Goal: Task Accomplishment & Management: Manage account settings

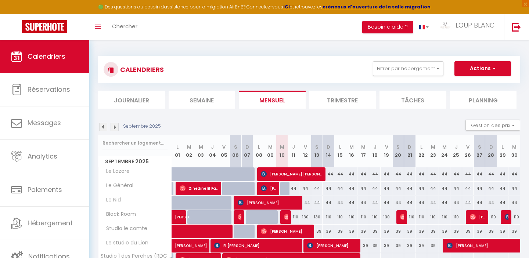
click at [102, 123] on img at bounding box center [103, 127] width 8 height 8
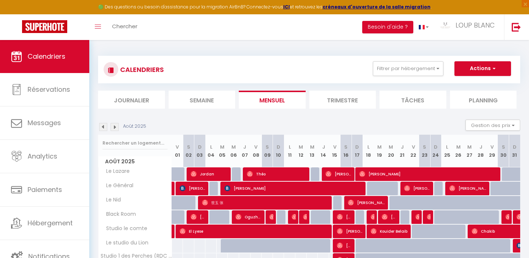
click at [114, 128] on img at bounding box center [114, 127] width 8 height 8
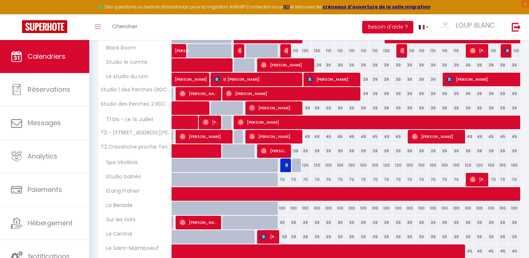
scroll to position [167, 0]
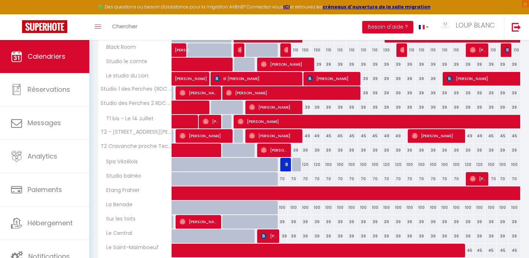
click at [297, 150] on div "39" at bounding box center [294, 151] width 12 height 14
type input "39"
type input "Jeu 11 Septembre 2025"
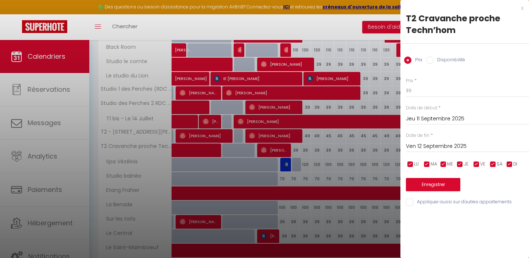
click at [420, 145] on input "Ven 12 Septembre 2025" at bounding box center [467, 147] width 123 height 10
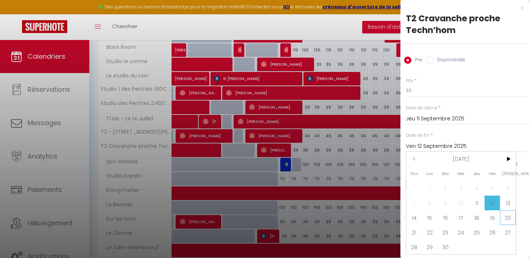
click at [505, 216] on span "20" at bounding box center [508, 217] width 16 height 15
type input "Sam 20 Septembre 2025"
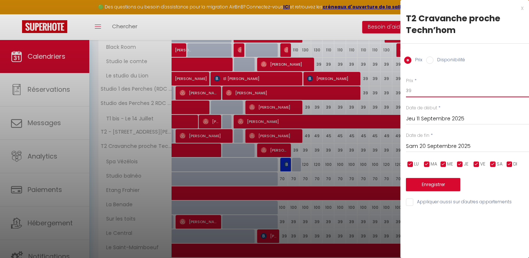
click at [418, 92] on input "39" at bounding box center [467, 90] width 123 height 13
type input "35"
click at [424, 182] on button "Enregistrer" at bounding box center [433, 184] width 54 height 13
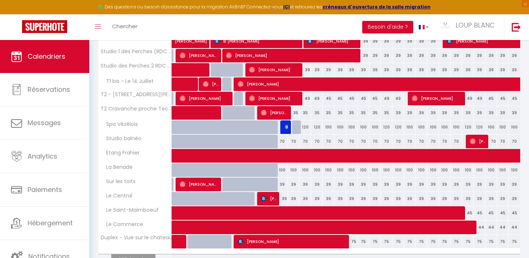
scroll to position [205, 0]
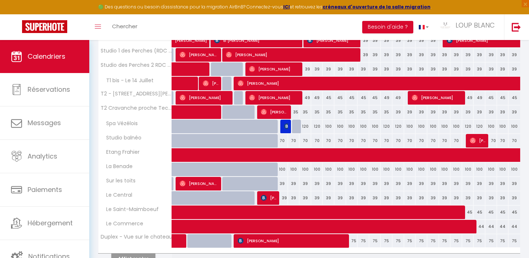
click at [282, 184] on div "39" at bounding box center [282, 184] width 12 height 14
type input "39"
type input "Mer 10 Septembre 2025"
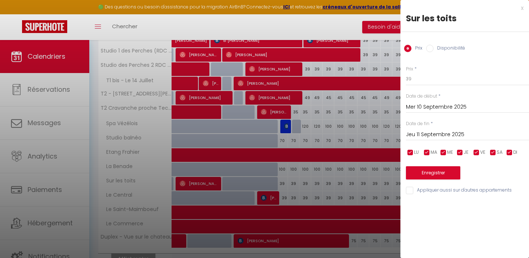
click at [428, 130] on input "Jeu 11 Septembre 2025" at bounding box center [467, 135] width 123 height 10
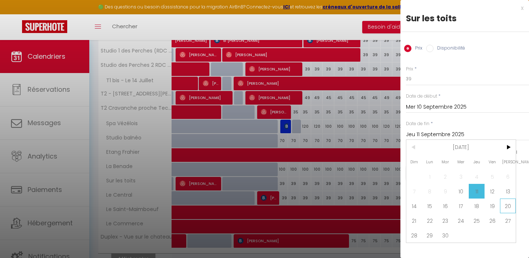
click at [507, 207] on span "20" at bounding box center [508, 206] width 16 height 15
type input "Sam 20 Septembre 2025"
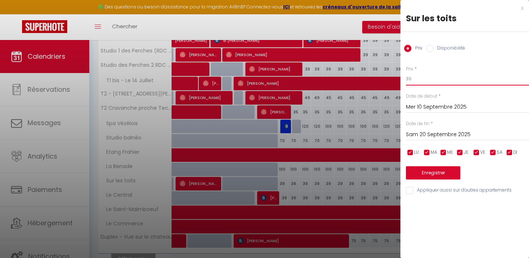
click at [419, 80] on input "39" at bounding box center [467, 78] width 123 height 13
type input "35"
click at [421, 170] on button "Enregistrer" at bounding box center [433, 172] width 54 height 13
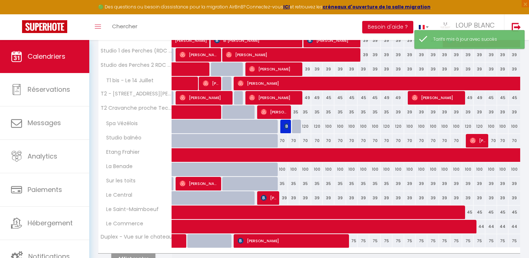
click at [286, 198] on div "39" at bounding box center [282, 198] width 12 height 14
type input "39"
type input "Mer 10 Septembre 2025"
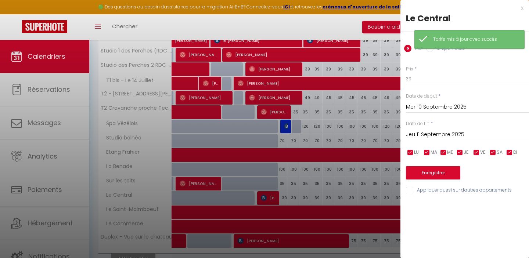
click at [433, 137] on input "Jeu 11 Septembre 2025" at bounding box center [467, 135] width 123 height 10
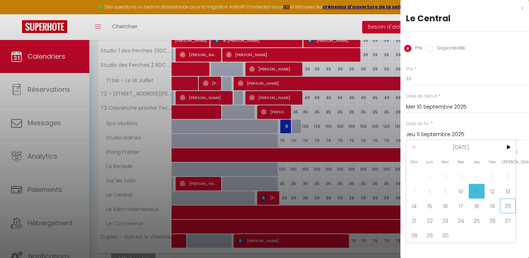
click at [508, 203] on span "20" at bounding box center [508, 206] width 16 height 15
type input "Sam 20 Septembre 2025"
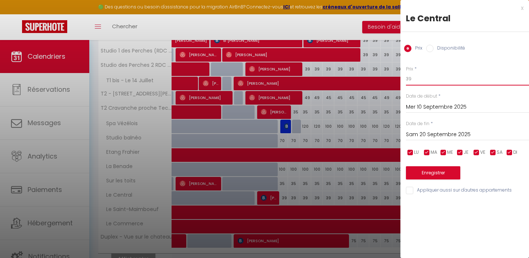
click at [418, 83] on input "39" at bounding box center [467, 78] width 123 height 13
type input "3"
type input "35"
click at [425, 177] on button "Enregistrer" at bounding box center [433, 172] width 54 height 13
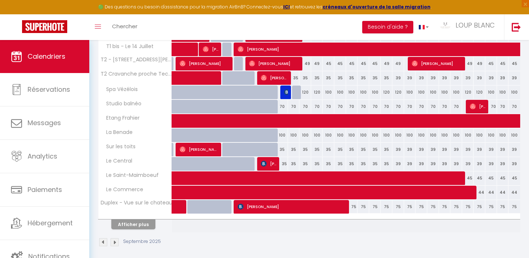
scroll to position [244, 0]
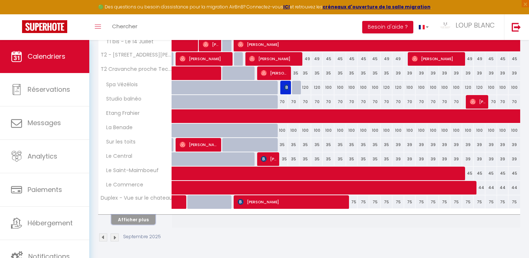
click at [137, 218] on button "Afficher plus" at bounding box center [133, 220] width 44 height 10
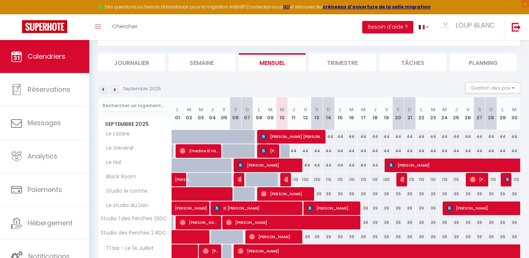
scroll to position [34, 0]
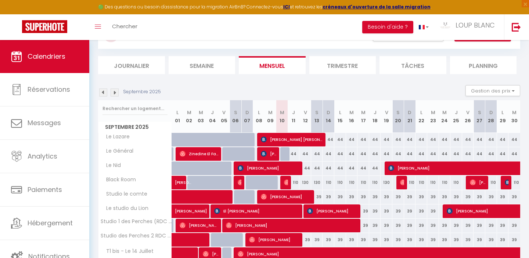
click at [113, 92] on img at bounding box center [114, 92] width 8 height 8
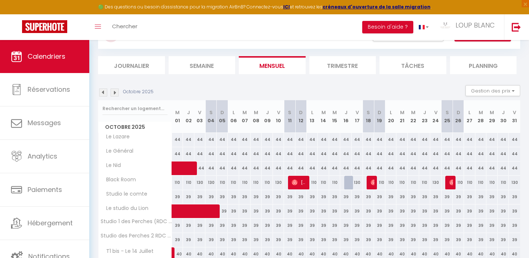
click at [113, 92] on img at bounding box center [114, 92] width 8 height 8
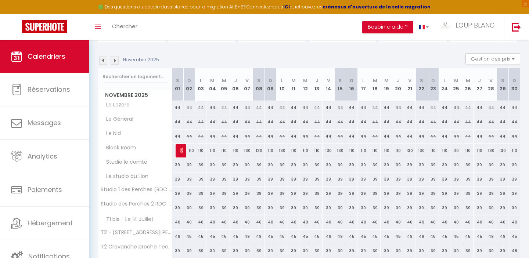
scroll to position [0, 0]
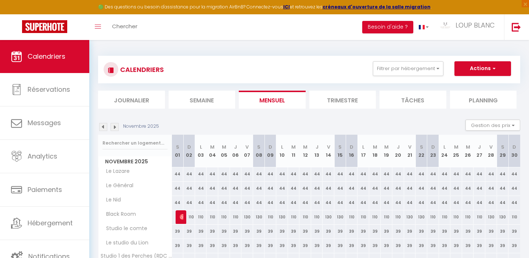
click at [100, 127] on img at bounding box center [103, 127] width 8 height 8
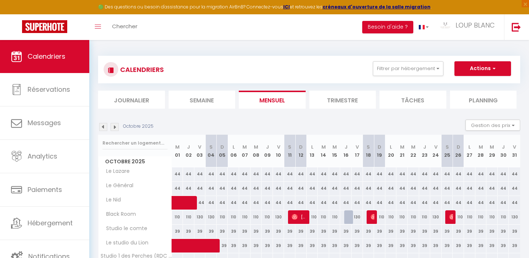
click at [102, 127] on img at bounding box center [103, 127] width 8 height 8
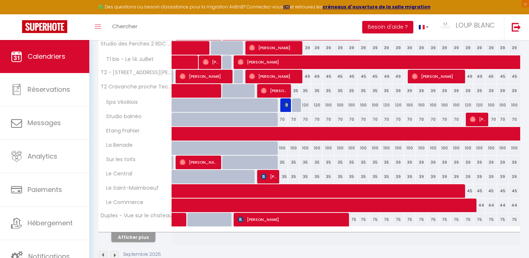
scroll to position [239, 0]
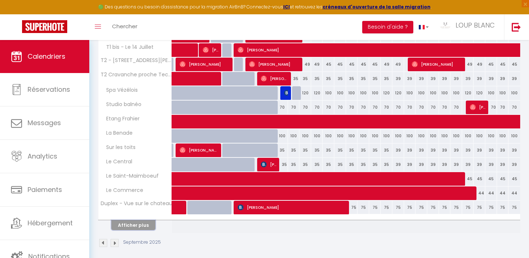
click at [131, 221] on button "Afficher plus" at bounding box center [133, 225] width 44 height 10
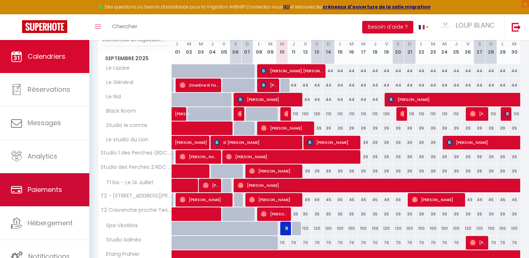
scroll to position [103, 0]
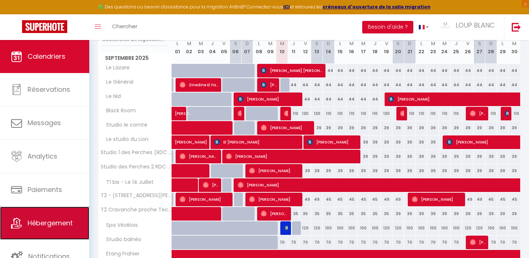
click at [40, 217] on link "Hébergement" at bounding box center [44, 223] width 89 height 33
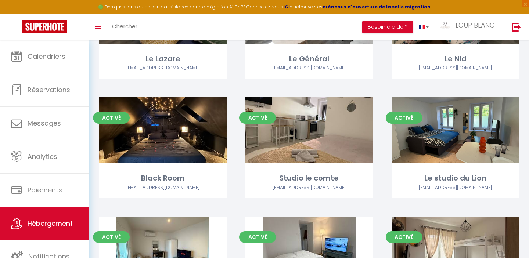
scroll to position [117, 0]
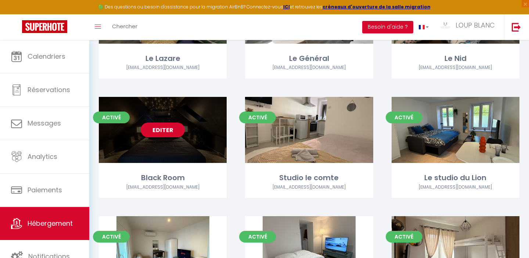
click at [167, 134] on link "Editer" at bounding box center [163, 130] width 44 height 15
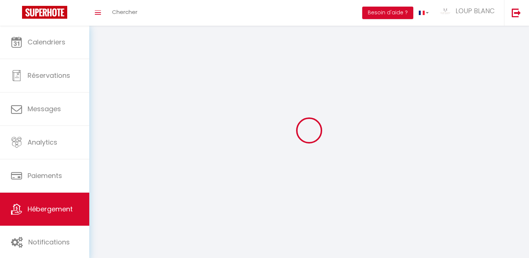
select select
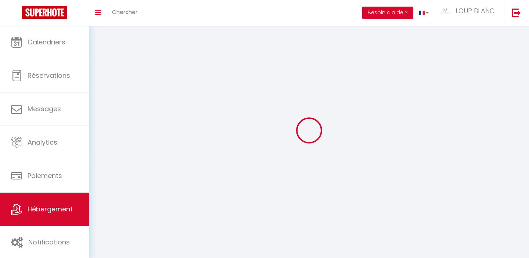
select select "1"
select select
checkbox input "false"
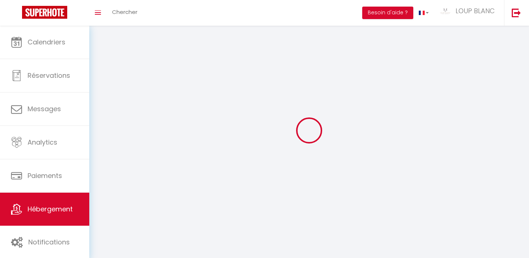
checkbox input "false"
select select "28"
select select
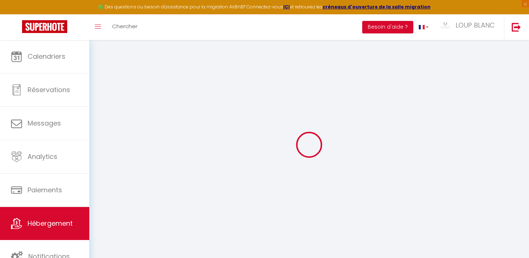
select select
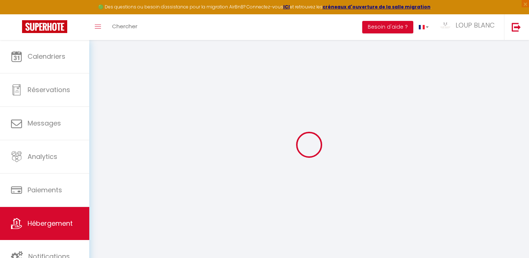
select select
checkbox input "false"
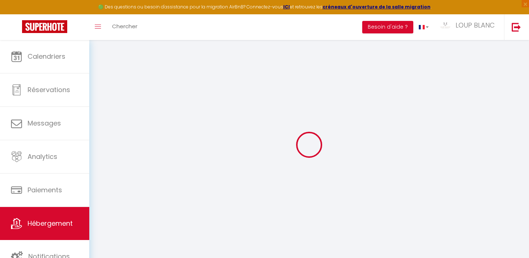
select select
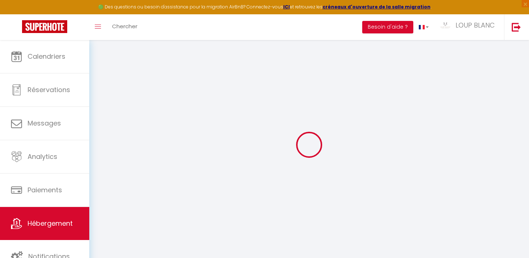
select select
checkbox input "false"
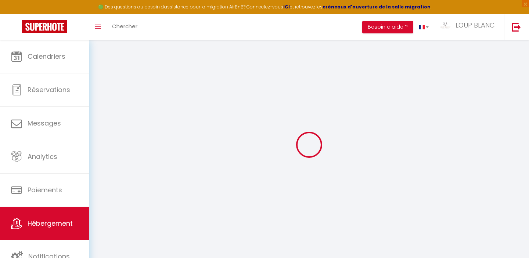
checkbox input "false"
select select
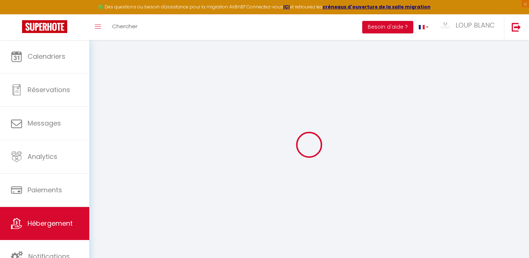
select select
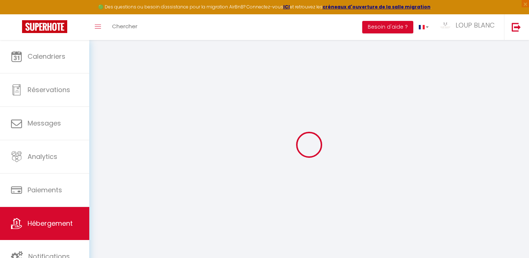
checkbox input "false"
select select
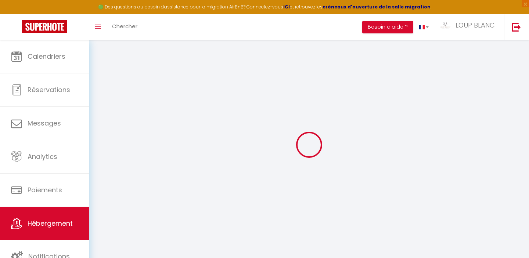
select select
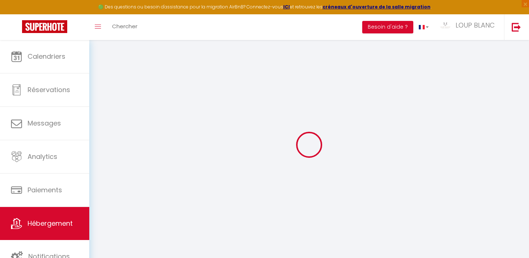
select select
checkbox input "false"
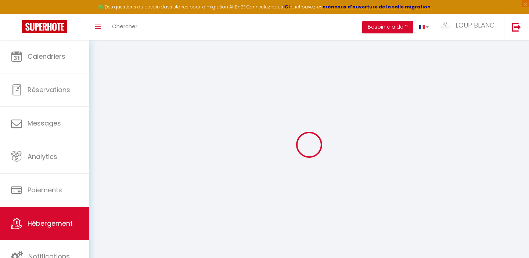
checkbox input "false"
select select
type input "Black Room"
type input "SCI"
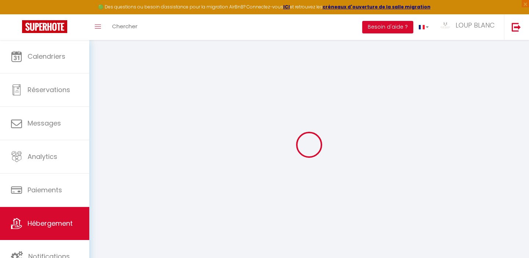
type input "DV ICE Investissements"
select select "2"
type input "110"
type input "35"
type input "3.85"
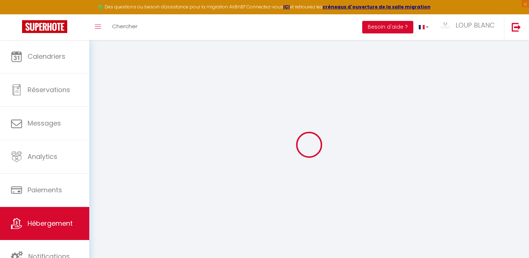
type input "0"
select select
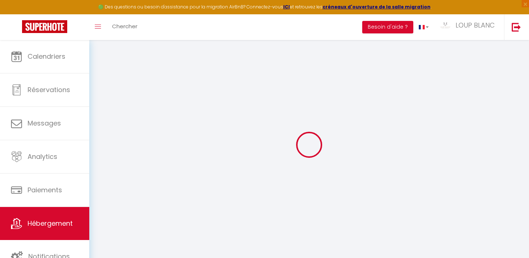
select select
type input "[STREET_ADDRESS][PERSON_NAME]"
type input "90000"
type input "Belfort"
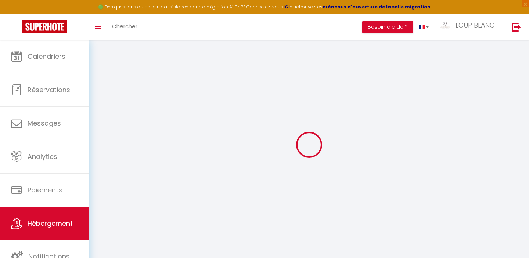
type input "[EMAIL_ADDRESS][DOMAIN_NAME]"
select select
checkbox input "false"
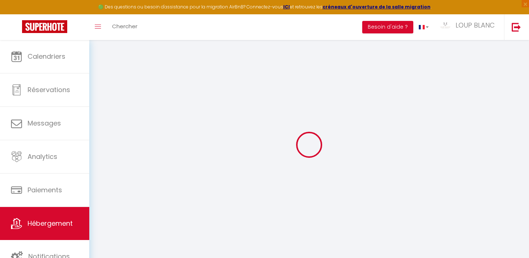
checkbox input "false"
radio input "true"
type input "0"
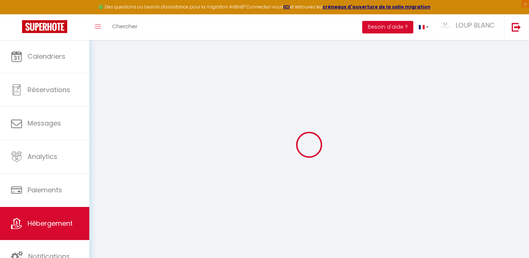
type input "0"
select select
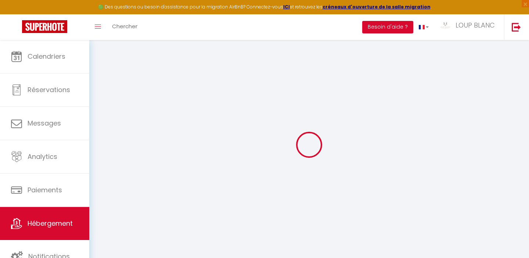
select select
checkbox input "false"
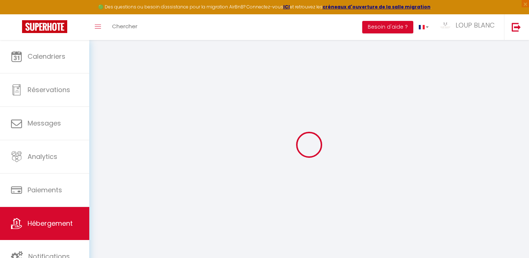
checkbox input "false"
select select "18:00"
select select
select select "10:00"
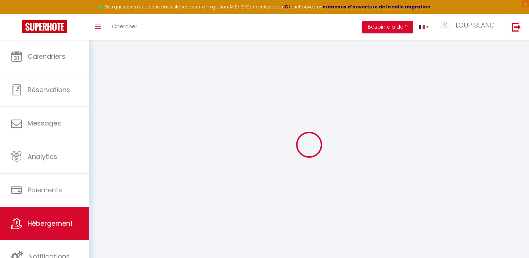
select select "30"
select select "120"
select select "19:00"
select select
checkbox input "false"
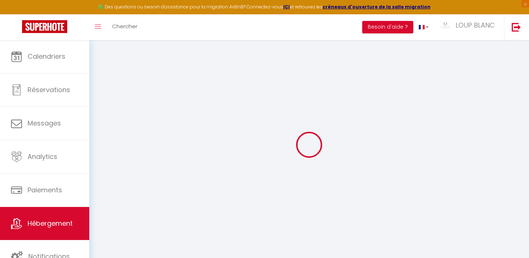
checkbox input "false"
select select
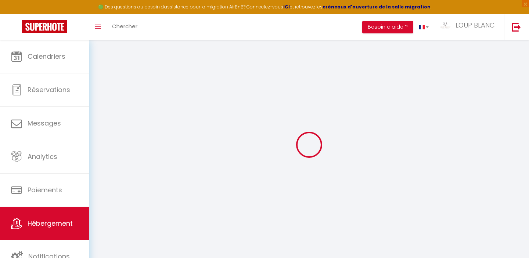
checkbox input "false"
select select
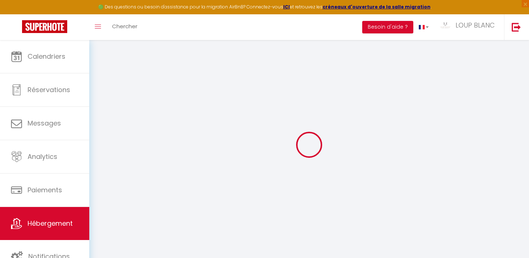
select select
checkbox input "false"
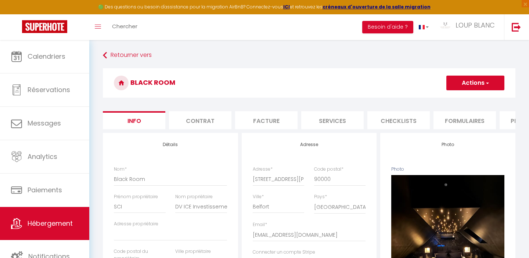
select select
checkbox input "false"
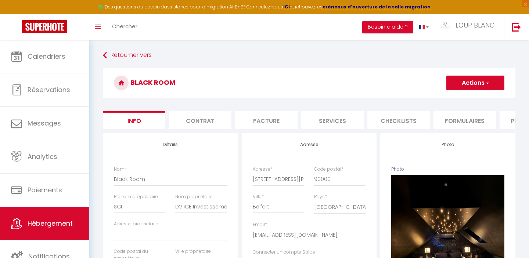
checkbox input "false"
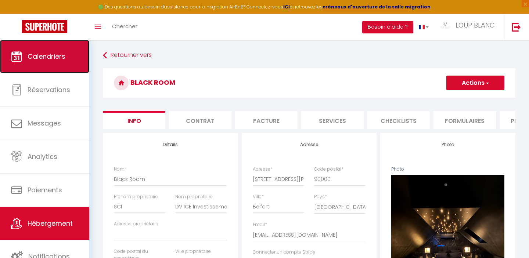
click at [45, 59] on span "Calendriers" at bounding box center [47, 56] width 38 height 9
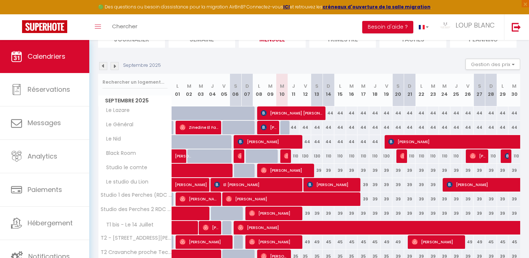
scroll to position [64, 0]
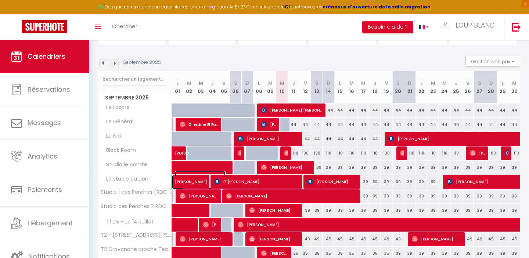
click at [179, 181] on span "[PERSON_NAME]" at bounding box center [200, 178] width 51 height 14
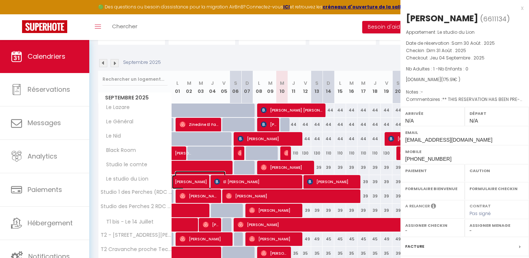
select select "OK"
select select "KO"
select select "0"
select select "1"
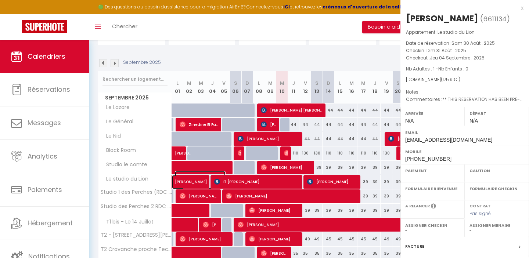
select select
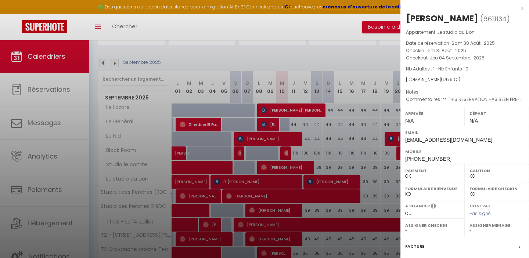
click at [521, 7] on div "x" at bounding box center [461, 8] width 123 height 9
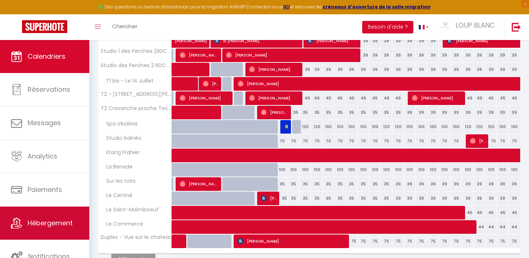
scroll to position [244, 0]
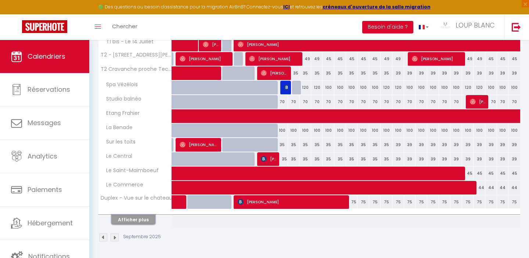
click at [133, 219] on button "Afficher plus" at bounding box center [133, 220] width 44 height 10
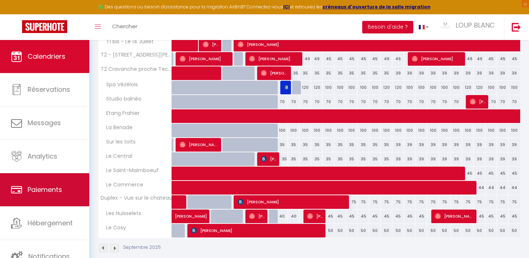
scroll to position [255, 0]
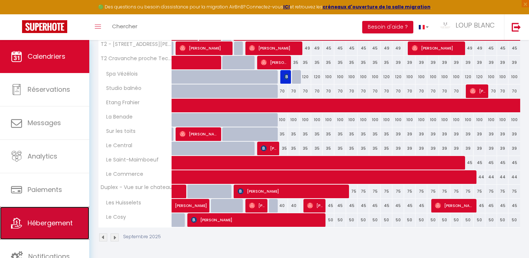
click at [51, 221] on span "Hébergement" at bounding box center [50, 222] width 45 height 9
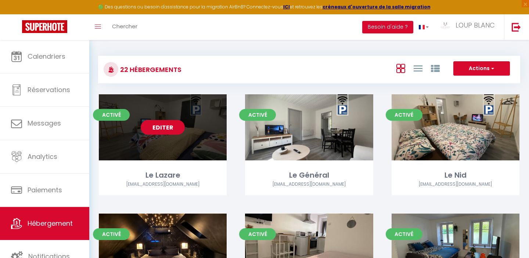
click at [162, 129] on link "Editer" at bounding box center [163, 127] width 44 height 15
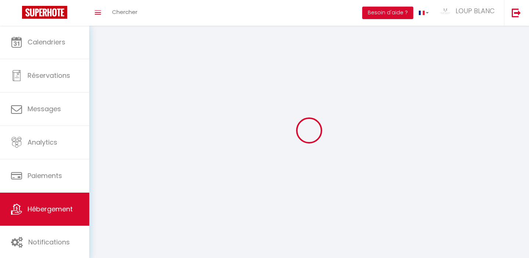
select select "1"
select select "28"
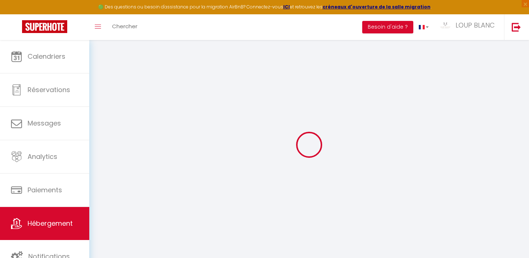
select select
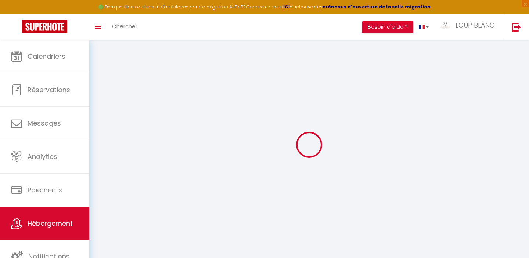
select select
checkbox input "false"
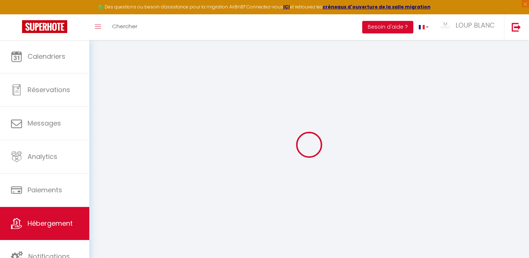
select select
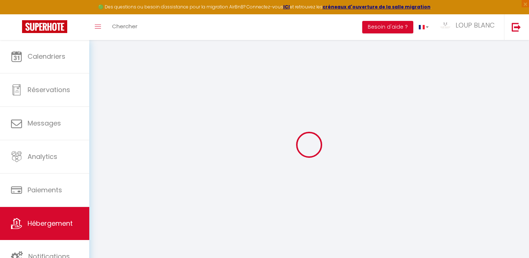
select select
checkbox input "false"
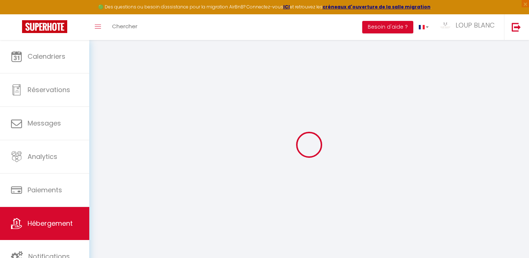
checkbox input "false"
select select
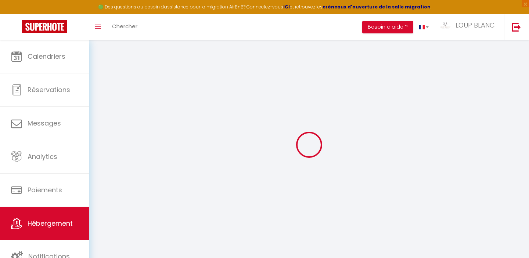
select select
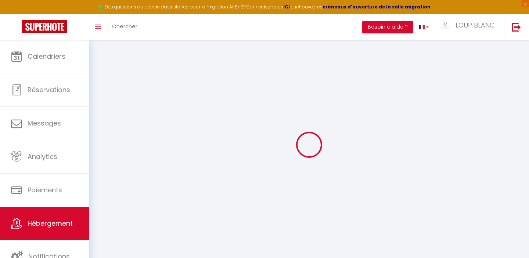
checkbox input "false"
select select
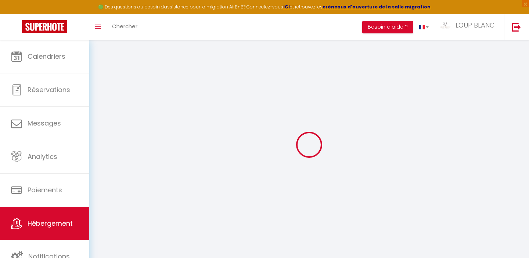
select select
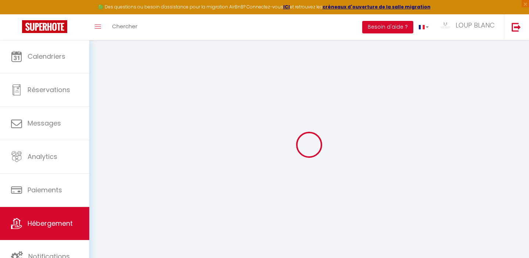
select select
checkbox input "false"
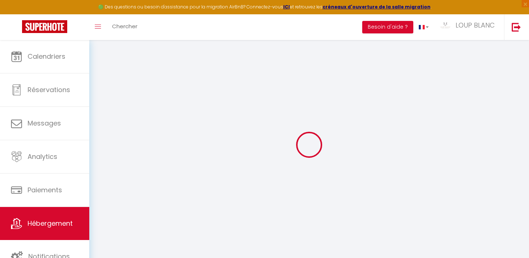
checkbox input "false"
select select
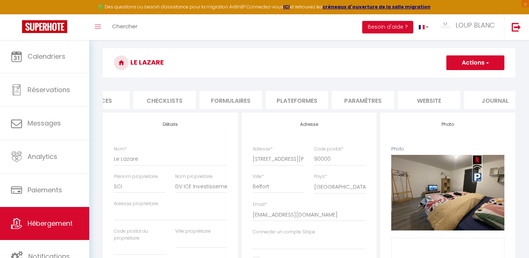
scroll to position [0, 248]
click at [344, 101] on li "Paramètres" at bounding box center [348, 100] width 62 height 18
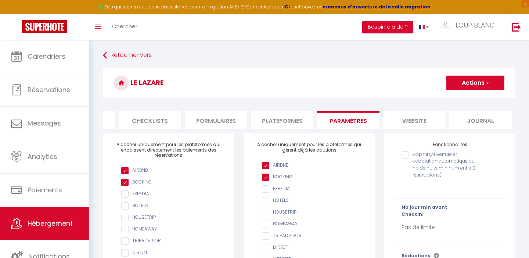
click at [471, 122] on li "Journal" at bounding box center [480, 120] width 62 height 18
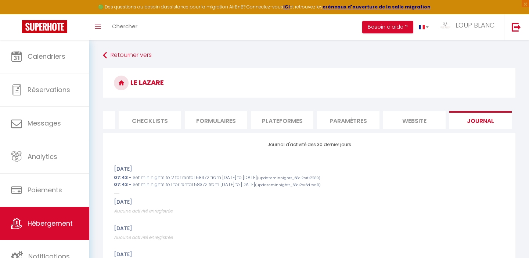
click at [410, 121] on li "website" at bounding box center [414, 120] width 62 height 18
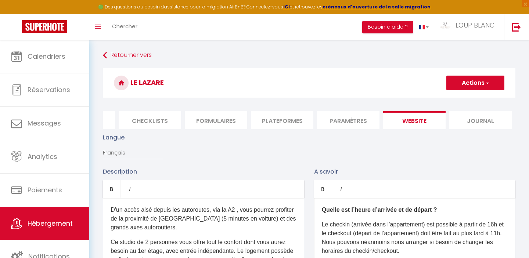
click at [364, 119] on li "Paramètres" at bounding box center [348, 120] width 62 height 18
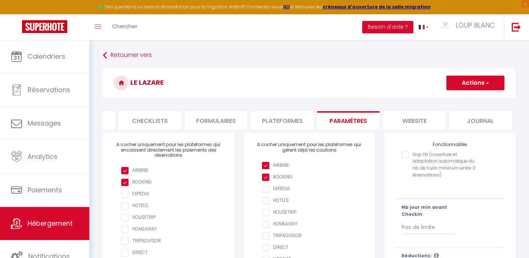
click at [282, 122] on li "Plateformes" at bounding box center [282, 120] width 62 height 18
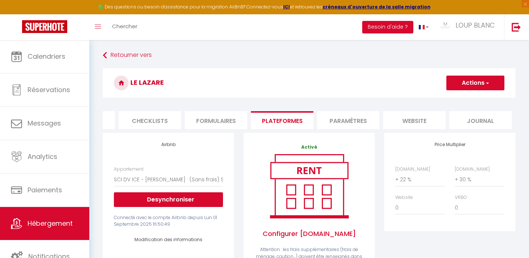
click at [226, 118] on li "Formulaires" at bounding box center [216, 120] width 62 height 18
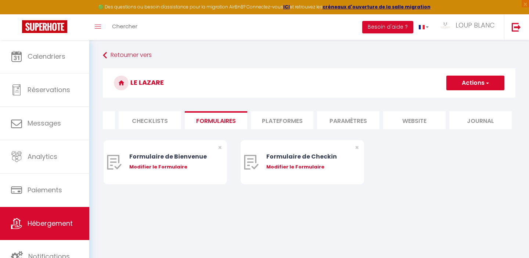
click at [161, 123] on li "Checklists" at bounding box center [150, 120] width 62 height 18
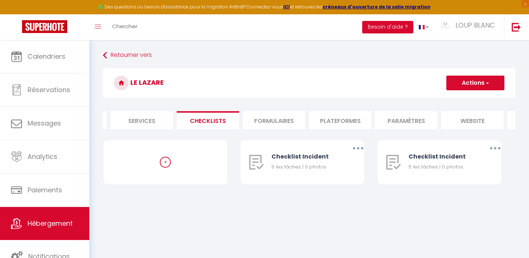
scroll to position [0, 171]
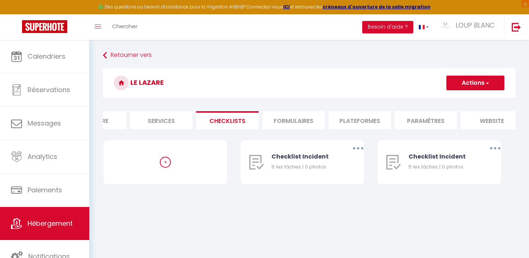
click at [161, 123] on li "Services" at bounding box center [161, 120] width 62 height 18
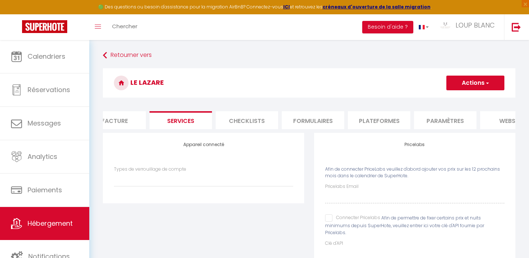
scroll to position [0, 109]
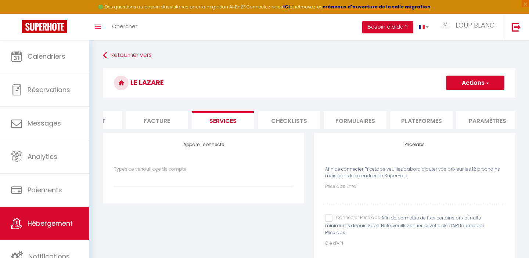
click at [161, 123] on li "Facture" at bounding box center [157, 120] width 62 height 18
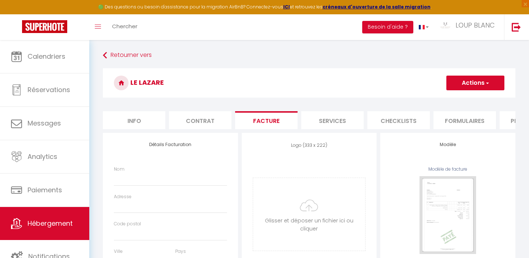
click at [191, 119] on li "Contrat" at bounding box center [200, 120] width 62 height 18
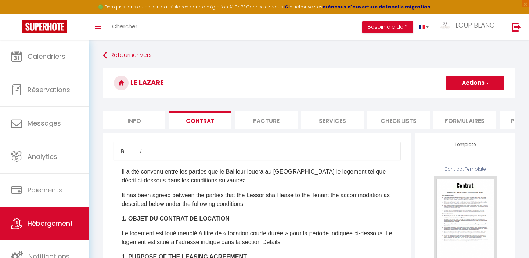
click at [141, 119] on li "Info" at bounding box center [134, 120] width 62 height 18
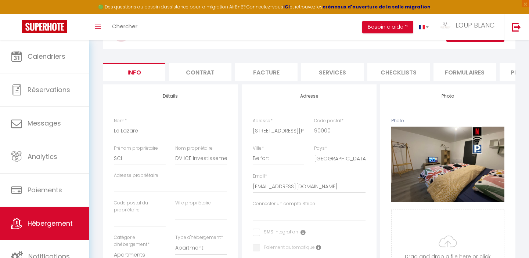
scroll to position [48, 0]
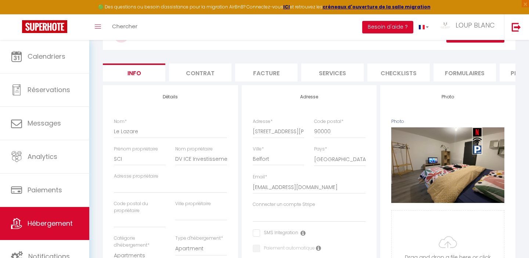
click at [198, 70] on li "Contrat" at bounding box center [200, 72] width 62 height 18
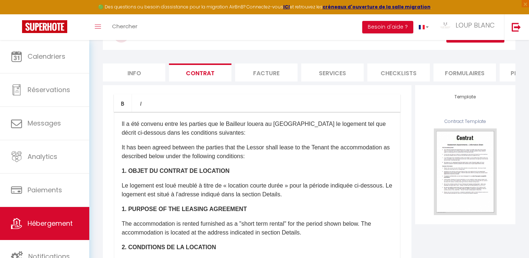
click at [253, 75] on li "Facture" at bounding box center [266, 72] width 62 height 18
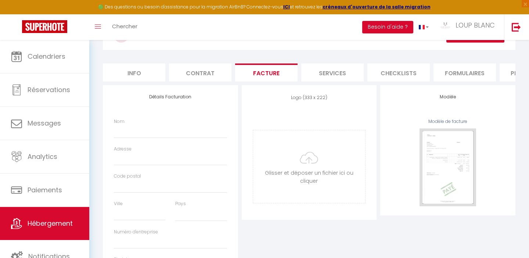
click at [327, 71] on li "Services" at bounding box center [332, 72] width 62 height 18
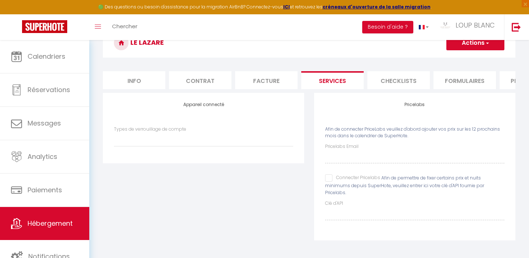
click at [373, 80] on li "Checklists" at bounding box center [398, 80] width 62 height 18
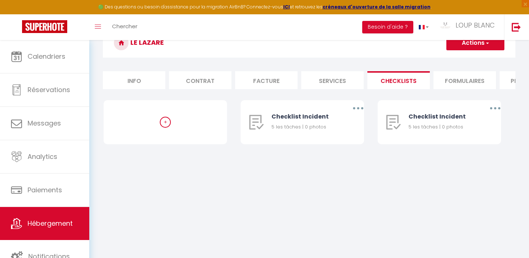
click at [455, 84] on li "Formulaires" at bounding box center [464, 80] width 62 height 18
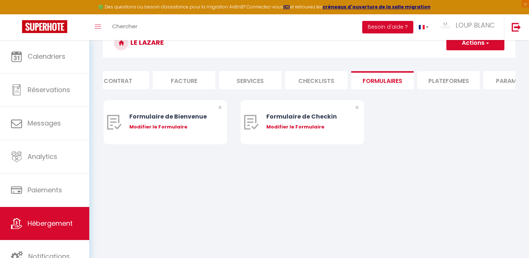
scroll to position [0, 90]
click at [433, 81] on li "Plateformes" at bounding box center [441, 80] width 62 height 18
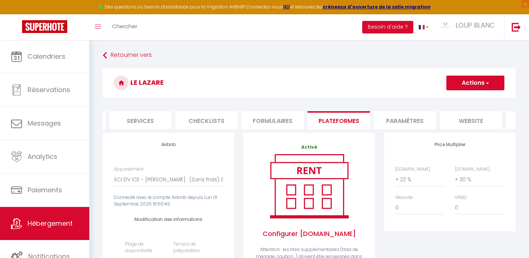
scroll to position [0, 194]
click at [391, 121] on li "Paramètres" at bounding box center [402, 120] width 62 height 18
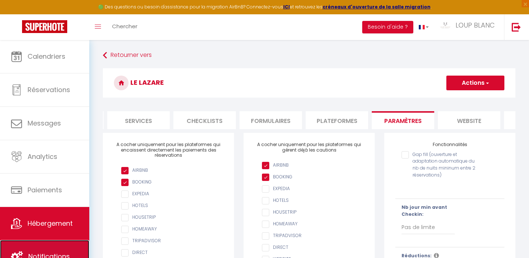
click at [30, 246] on link "Notifications" at bounding box center [44, 256] width 89 height 33
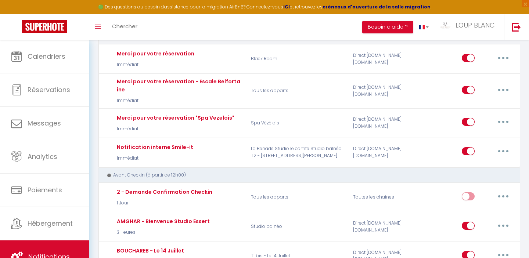
scroll to position [199, 0]
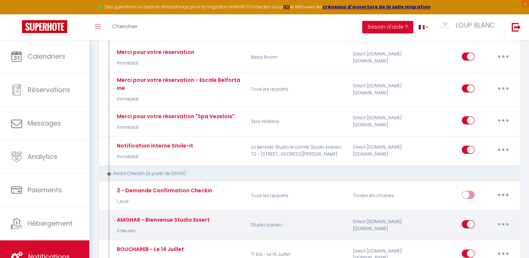
click at [501, 218] on button "button" at bounding box center [503, 224] width 21 height 12
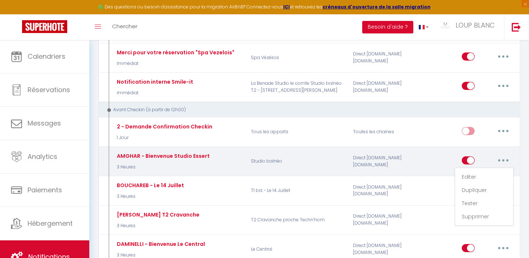
scroll to position [270, 0]
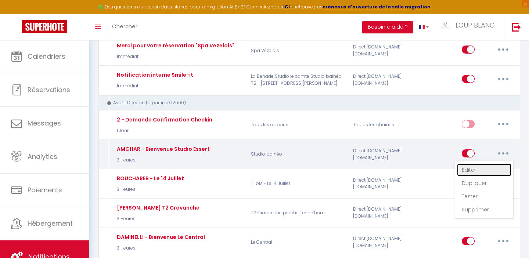
click at [477, 164] on link "Editer" at bounding box center [484, 170] width 54 height 12
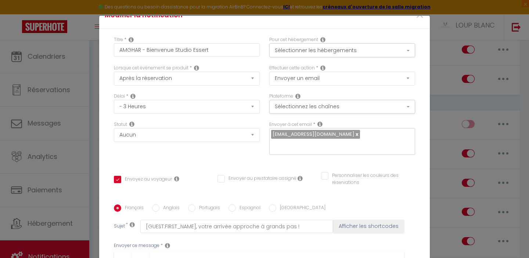
scroll to position [15, 0]
click at [324, 176] on input "Personnaliser les couleurs des réservations" at bounding box center [363, 174] width 85 height 7
click at [411, 176] on span at bounding box center [412, 177] width 6 height 6
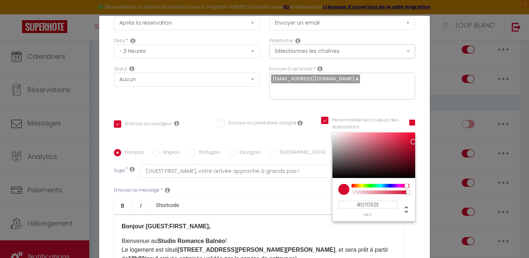
scroll to position [73, 0]
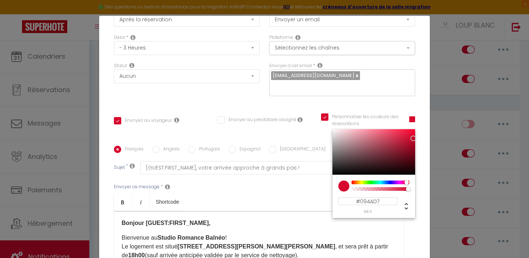
click at [386, 181] on div at bounding box center [380, 183] width 56 height 4
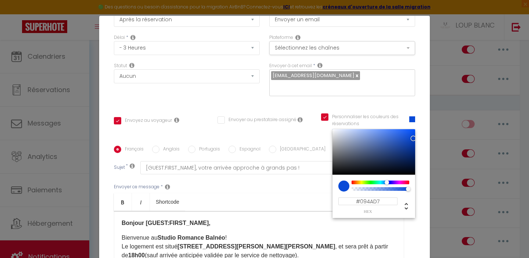
click at [385, 136] on div at bounding box center [373, 152] width 83 height 46
drag, startPoint x: 382, startPoint y: 201, endPoint x: 344, endPoint y: 202, distance: 38.2
click at [344, 202] on input "#4F7AD8" at bounding box center [367, 201] width 59 height 8
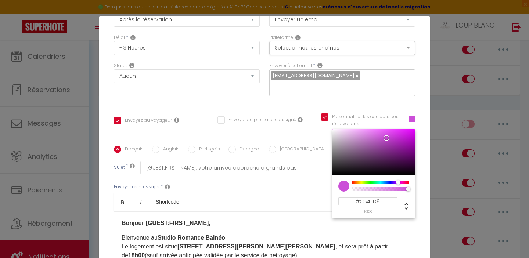
click at [398, 182] on div at bounding box center [380, 183] width 56 height 4
click at [368, 133] on div at bounding box center [373, 152] width 83 height 46
click at [375, 200] on input "#DF85E9" at bounding box center [367, 201] width 59 height 8
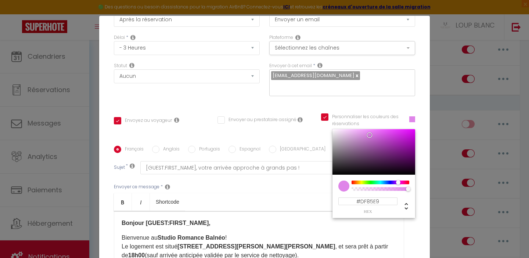
click at [314, 145] on div "Français Anglais Portugais Espagnol Italien Sujet * [GUEST:FIRST_NAME], votre a…" at bounding box center [264, 220] width 301 height 170
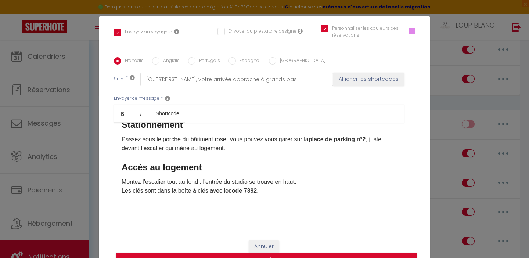
scroll to position [83, 0]
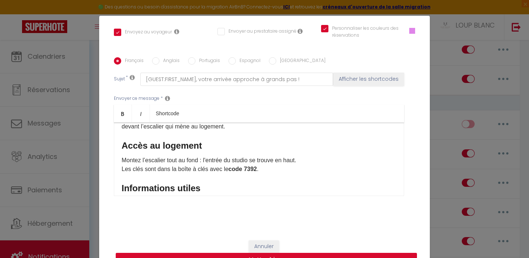
click at [278, 255] on button "Mettre à jour" at bounding box center [266, 260] width 301 height 14
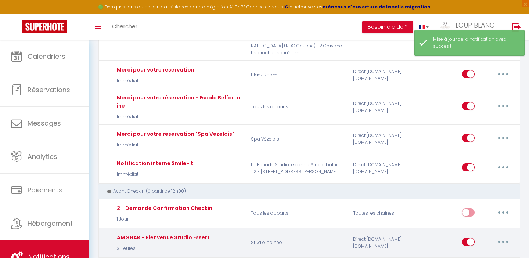
scroll to position [0, 0]
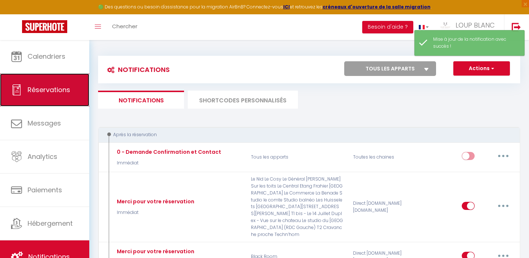
click at [51, 92] on span "Réservations" at bounding box center [49, 89] width 43 height 9
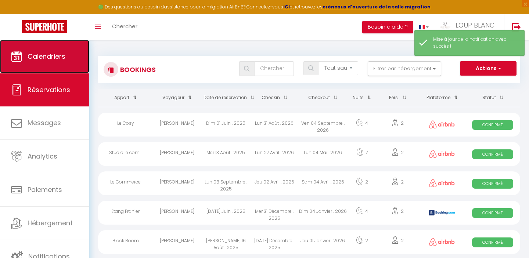
click at [59, 61] on link "Calendriers" at bounding box center [44, 56] width 89 height 33
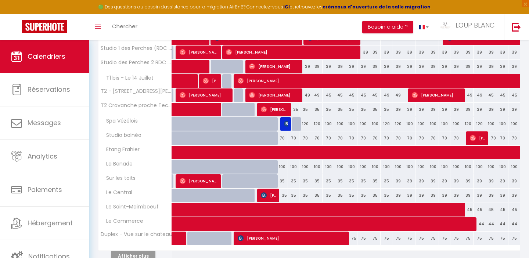
scroll to position [208, 0]
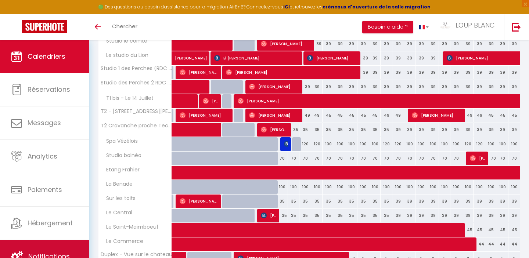
click at [39, 247] on link "Notifications" at bounding box center [44, 256] width 89 height 33
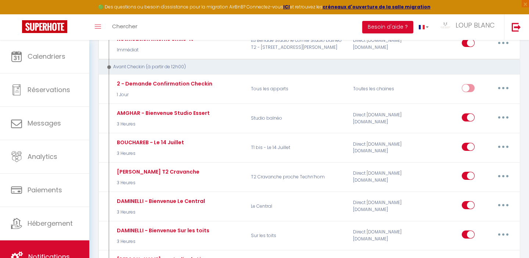
scroll to position [307, 0]
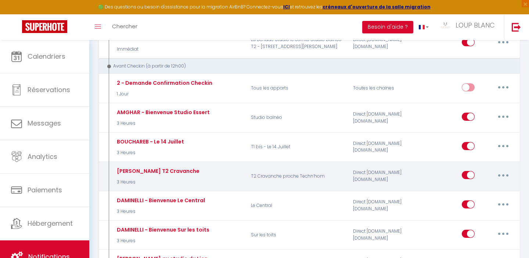
click at [502, 174] on icon "button" at bounding box center [503, 175] width 2 height 2
click at [483, 186] on link "Editer" at bounding box center [484, 192] width 54 height 12
type input "[PERSON_NAME] T2 Cravanche"
select select "3 Heures"
select select "if_booking_is_paid"
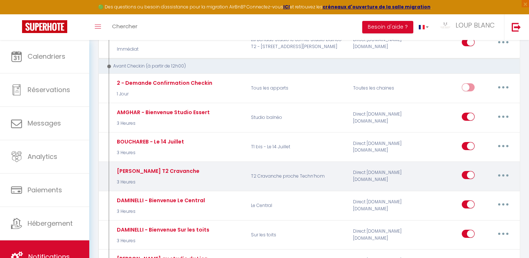
checkbox input "true"
checkbox input "false"
radio input "true"
type input "[GUEST:FIRST_NAME], votre arrivée approche à grands pas !"
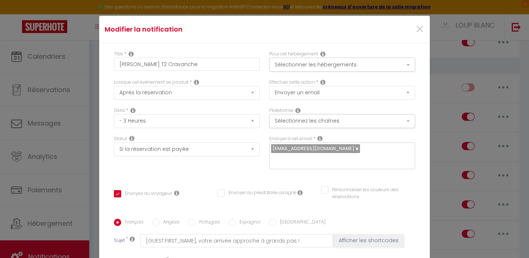
click at [326, 189] on input "Personnaliser les couleurs des réservations" at bounding box center [363, 189] width 85 height 7
checkbox input "true"
checkbox input "false"
click at [412, 193] on span at bounding box center [412, 192] width 6 height 6
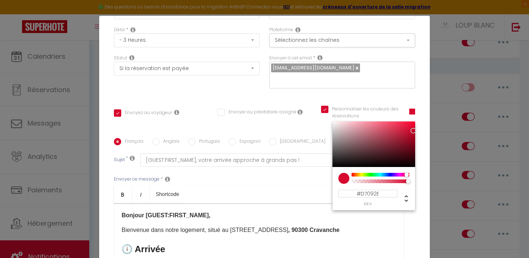
scroll to position [81, 0]
click at [363, 193] on input "#D7092E" at bounding box center [367, 193] width 59 height 8
paste input "F85E9"
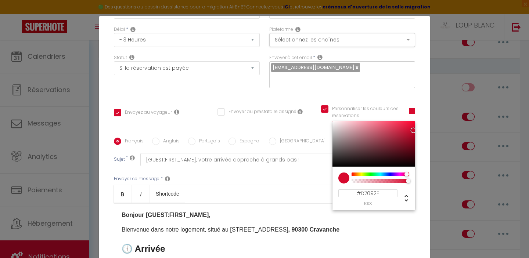
type input "#DF85E9"
checkbox input "true"
checkbox input "false"
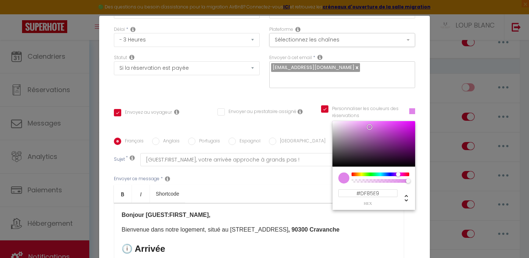
click at [309, 129] on div "Français Anglais Portugais Espagnol Italien Sujet * [GUEST:FIRST_NAME], votre a…" at bounding box center [264, 212] width 301 height 170
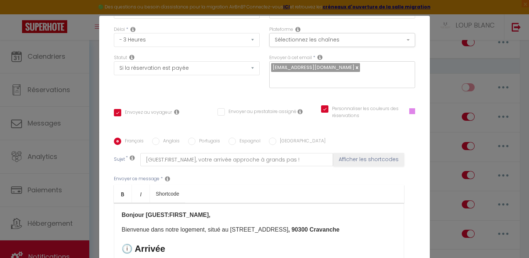
scroll to position [161, 0]
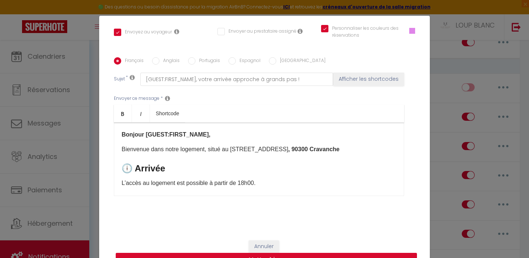
click at [299, 253] on button "Mettre à jour" at bounding box center [266, 260] width 301 height 14
checkbox input "true"
checkbox input "false"
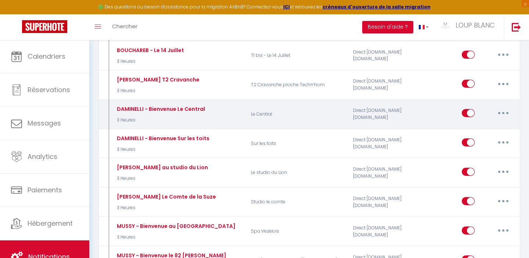
scroll to position [404, 0]
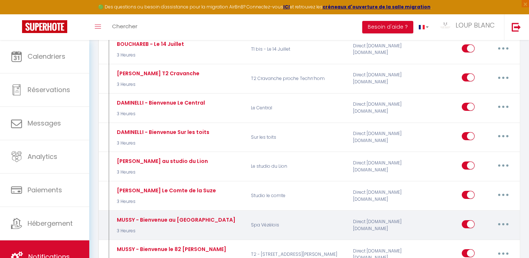
click at [503, 218] on button "button" at bounding box center [503, 224] width 21 height 12
click at [475, 235] on link "Editer" at bounding box center [484, 241] width 54 height 12
type input "MUSSY - Bienvenue au [GEOGRAPHIC_DATA]"
select select "3 Heures"
select select "if_booking_is_paid"
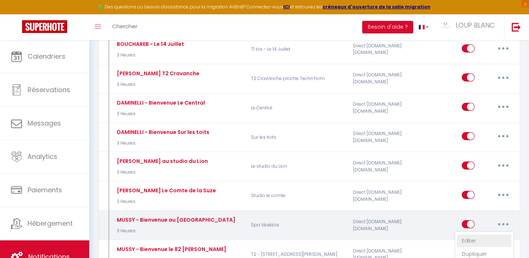
checkbox input "true"
checkbox input "false"
checkbox input "true"
radio input "true"
type input "[GUEST:FIRST_NAME], votre arrivée approche à grands pas !"
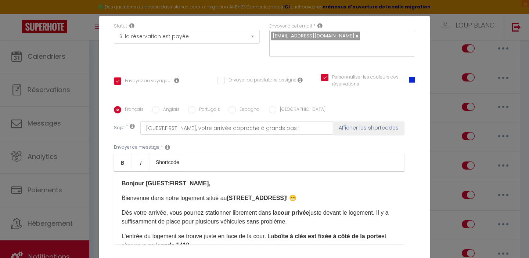
scroll to position [92, 0]
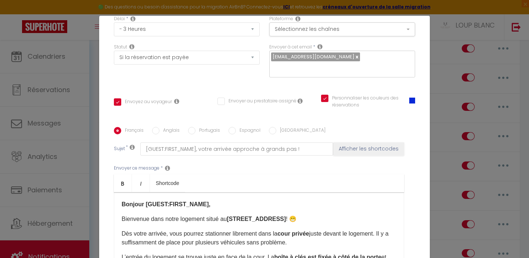
click at [408, 100] on div "Personnaliser les couleurs des réservations #0929D7" at bounding box center [368, 102] width 94 height 14
click at [411, 102] on span at bounding box center [412, 101] width 6 height 6
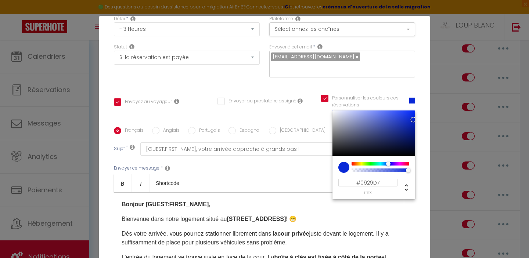
click at [370, 177] on div "#0929D7 hex 9 r 41 g 215 b 1 a 231 h 92% s 44% l 1 a" at bounding box center [373, 184] width 71 height 22
click at [366, 182] on input "#0929D7" at bounding box center [367, 183] width 59 height 8
paste input "DF85E9"
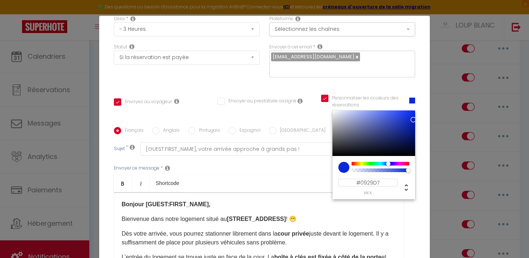
type input "#DF85E9"
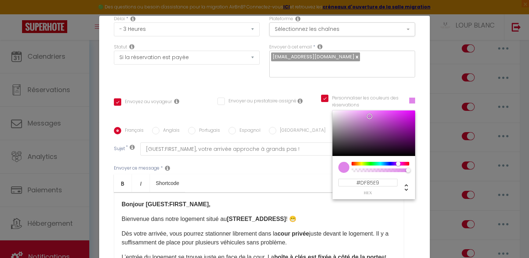
checkbox input "true"
checkbox input "false"
checkbox input "true"
type input "#DF85E9"
click at [414, 208] on div "Envoyer ce message * Bold Italic Shortcode Rich text editor Bonjour [GUEST:FIRS…" at bounding box center [264, 215] width 301 height 119
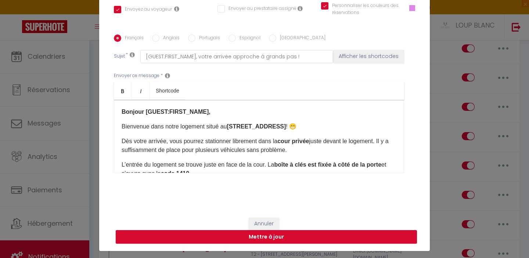
scroll to position [32, 0]
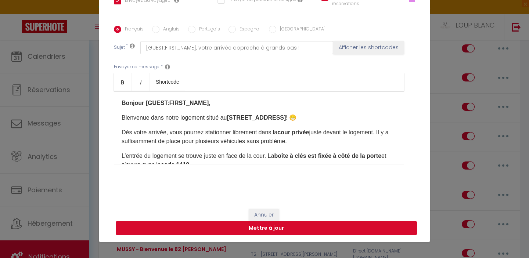
click at [351, 228] on button "Mettre à jour" at bounding box center [266, 228] width 301 height 14
checkbox input "true"
checkbox input "false"
checkbox input "true"
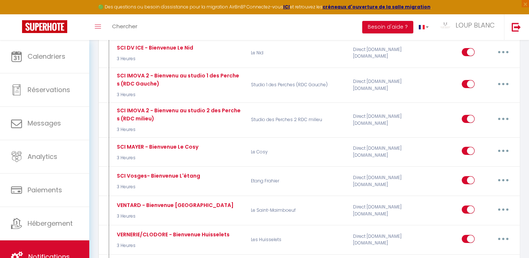
scroll to position [782, 0]
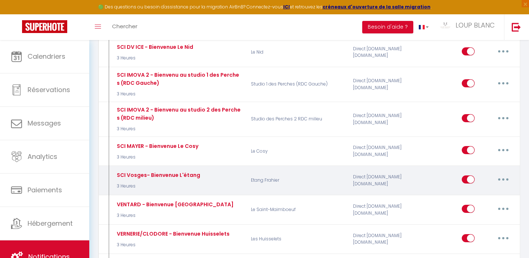
click at [502, 178] on icon "button" at bounding box center [503, 179] width 2 height 2
click at [484, 190] on link "Editer" at bounding box center [484, 196] width 54 height 12
type input "SCI Vosges- Bienvenue L'étang"
select select "3 Heures"
select select "if_booking_is_paid"
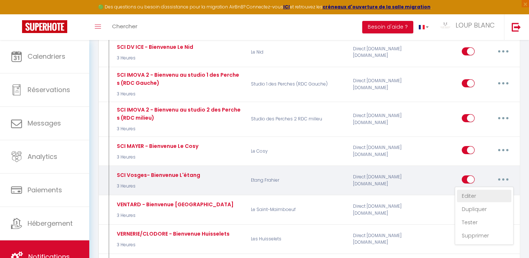
checkbox input "true"
checkbox input "false"
radio input "true"
type input "[GUEST:FIRST_NAME], votre arrivée approche à grands pas !"
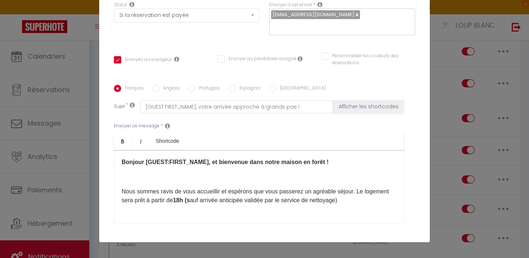
scroll to position [100, 0]
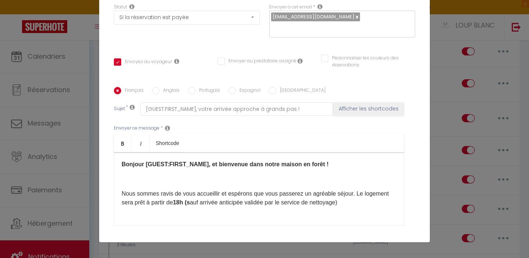
click at [326, 58] on input "Personnaliser les couleurs des réservations" at bounding box center [363, 58] width 85 height 7
checkbox input "true"
checkbox input "false"
click at [412, 61] on span at bounding box center [412, 61] width 6 height 6
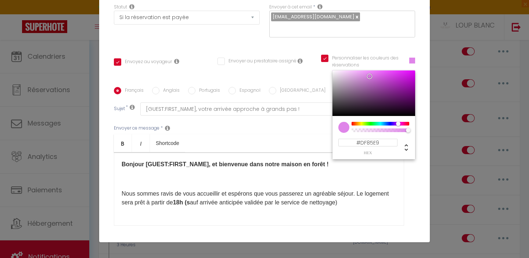
click at [362, 142] on input "#DF85E9" at bounding box center [367, 143] width 59 height 8
click at [408, 170] on div "Envoyer ce message * Bold Italic Shortcode Rich text editor Bonjour [GUEST:FIRS…" at bounding box center [264, 175] width 301 height 119
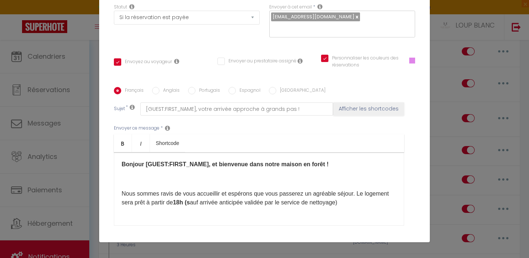
scroll to position [161, 0]
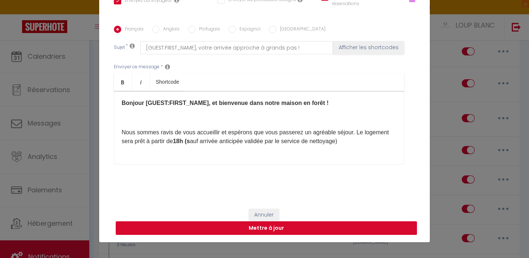
click at [279, 229] on button "Mettre à jour" at bounding box center [266, 228] width 301 height 14
checkbox input "true"
checkbox input "false"
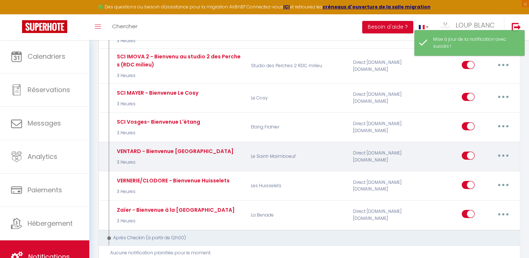
scroll to position [838, 0]
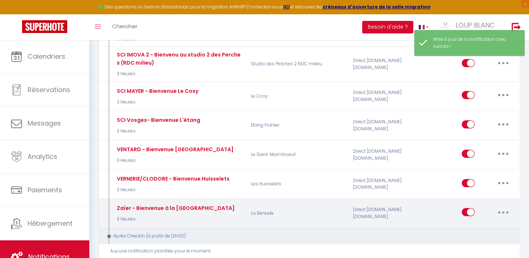
click at [502, 211] on icon "button" at bounding box center [503, 212] width 2 height 2
click at [476, 223] on link "Editer" at bounding box center [484, 229] width 54 height 12
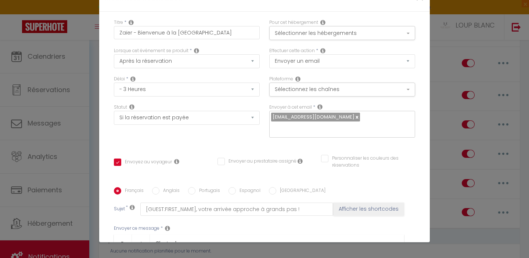
click at [327, 155] on input "Personnaliser les couleurs des réservations" at bounding box center [363, 158] width 85 height 7
checkbox input "true"
checkbox input "false"
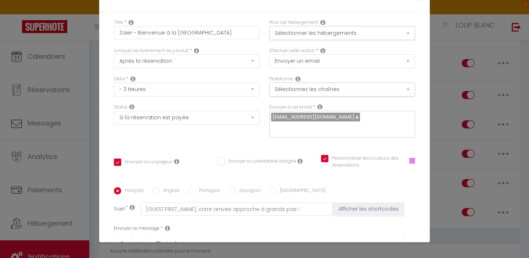
checkbox input "true"
checkbox input "false"
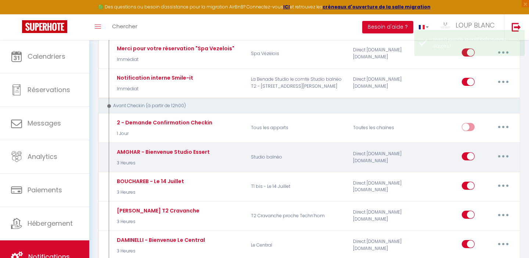
scroll to position [270, 0]
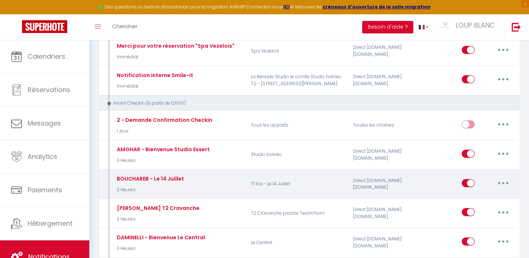
click at [501, 177] on button "button" at bounding box center [503, 183] width 21 height 12
click at [471, 195] on link "Editer" at bounding box center [484, 199] width 54 height 12
type input "BOUCHAREB - Le 14 Juillet"
select select "3 Heures"
select select "if_booking_is_paid"
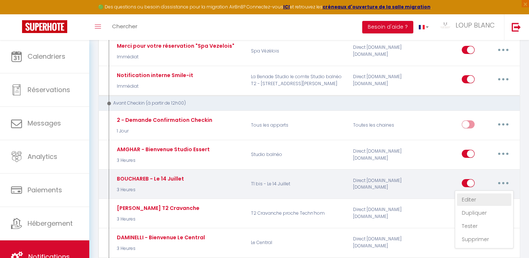
checkbox input "true"
checkbox input "false"
radio input "true"
type input "[GUEST:FIRST_NAME], votre arrivée approche à grands pas !"
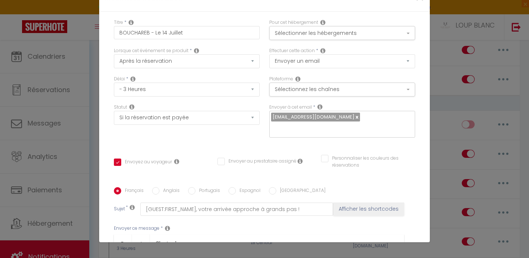
click at [325, 155] on input "Personnaliser les couleurs des réservations" at bounding box center [363, 158] width 85 height 7
checkbox input "true"
checkbox input "false"
click at [411, 158] on span at bounding box center [412, 161] width 6 height 6
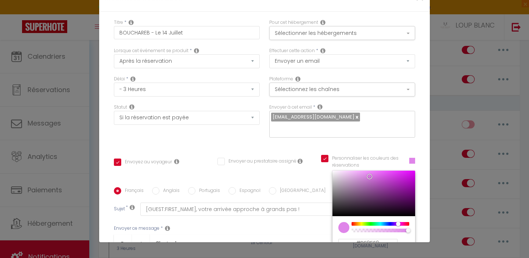
checkbox input "true"
checkbox input "false"
type input "#859CE9"
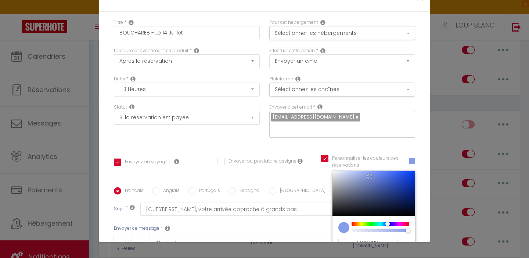
click at [387, 222] on div at bounding box center [380, 224] width 56 height 4
click at [372, 239] on input "#859CE9" at bounding box center [367, 243] width 59 height 8
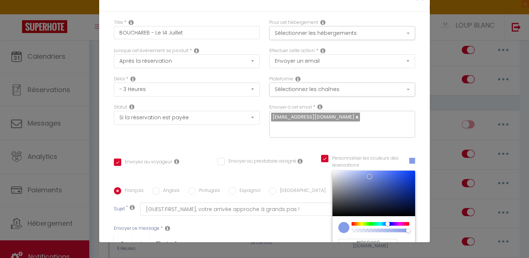
click at [372, 239] on input "#859CE9" at bounding box center [367, 243] width 59 height 8
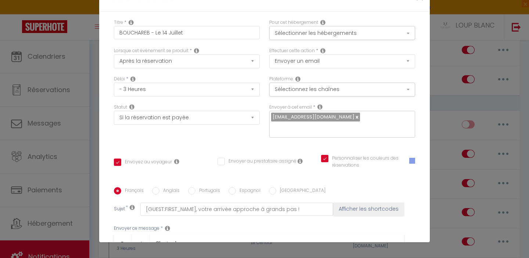
checkbox input "true"
checkbox input "false"
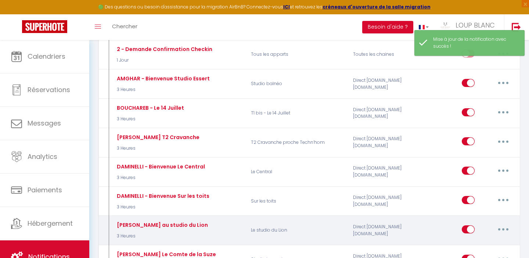
scroll to position [357, 0]
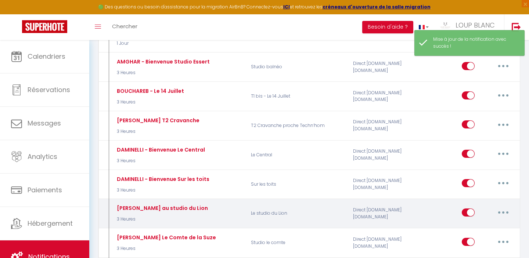
click at [502, 207] on button "button" at bounding box center [503, 213] width 21 height 12
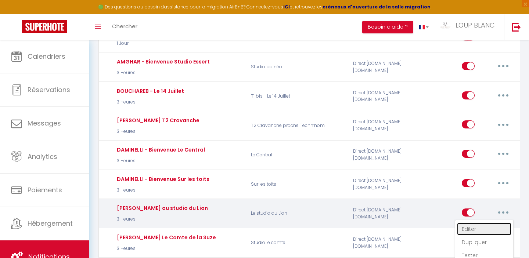
click at [472, 224] on link "Editer" at bounding box center [484, 229] width 54 height 12
type input "[PERSON_NAME] au studio du Lion"
select select "3 Heures"
select select "if_booking_is_paid"
checkbox input "true"
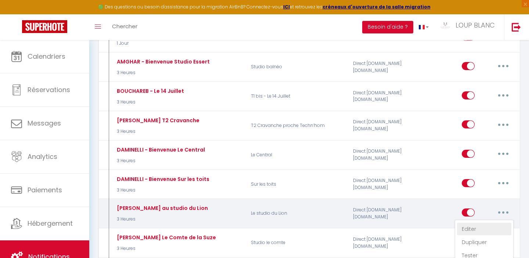
checkbox input "false"
radio input "true"
type input "[GUEST:FIRST_NAME], votre arrivée approche à grands pas !"
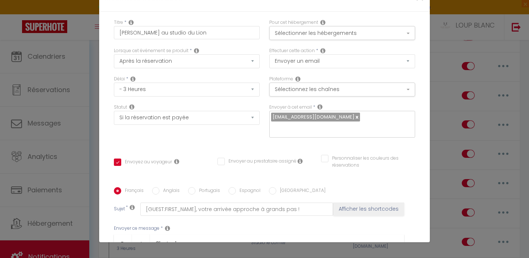
click at [324, 155] on input "Personnaliser les couleurs des réservations" at bounding box center [363, 158] width 85 height 7
checkbox input "true"
checkbox input "false"
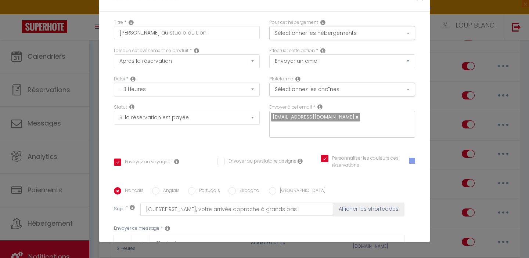
checkbox input "true"
checkbox input "false"
select select "1"
select select
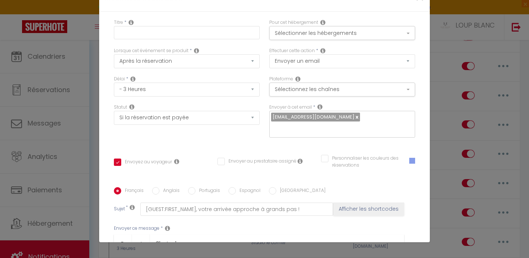
checkbox input "false"
radio input "false"
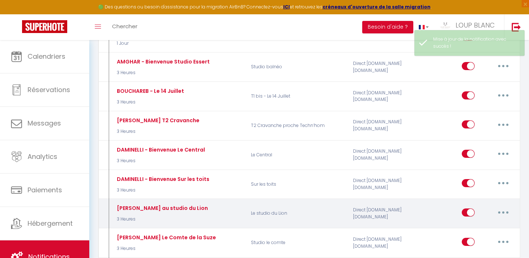
select select
checkbox input "false"
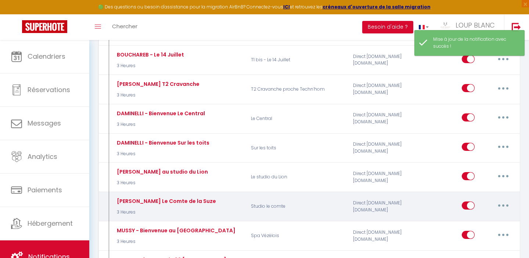
scroll to position [395, 0]
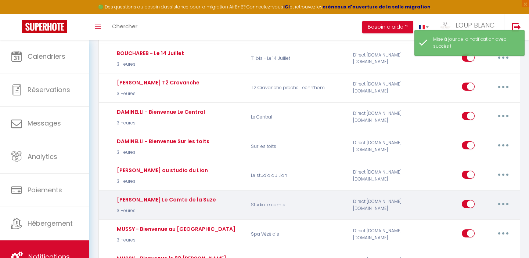
click at [502, 200] on button "button" at bounding box center [503, 204] width 21 height 12
click at [467, 214] on link "Editer" at bounding box center [484, 220] width 54 height 12
type input "[PERSON_NAME] - Bienvenue Le Comte de la Suze"
select select "3 Heures"
select select "if_booking_is_paid"
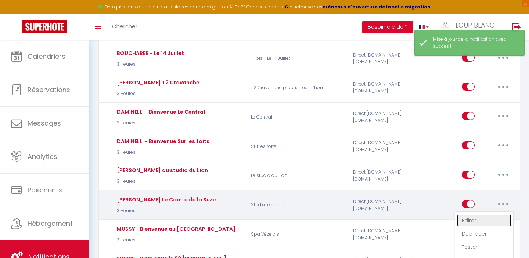
checkbox input "true"
checkbox input "false"
radio input "true"
type input "[GUEST:FIRST_NAME], votre arrivée approche à grands pas !"
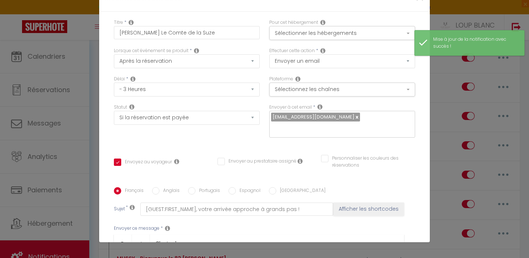
click at [326, 155] on input "Personnaliser les couleurs des réservations" at bounding box center [363, 158] width 85 height 7
checkbox input "true"
checkbox input "false"
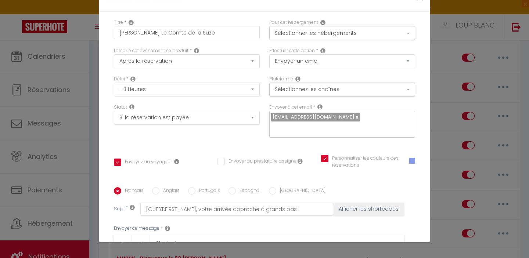
checkbox input "true"
checkbox input "false"
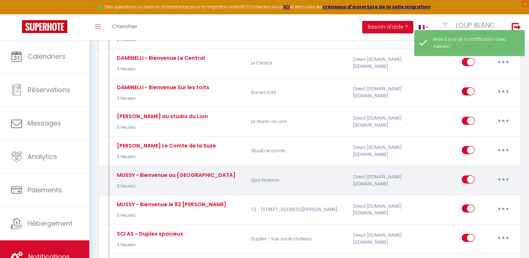
scroll to position [451, 0]
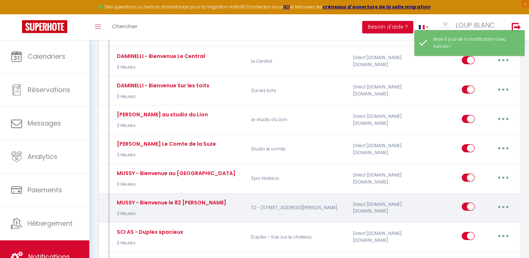
click at [498, 202] on button "button" at bounding box center [503, 207] width 21 height 12
click at [469, 217] on link "Editer" at bounding box center [484, 223] width 54 height 12
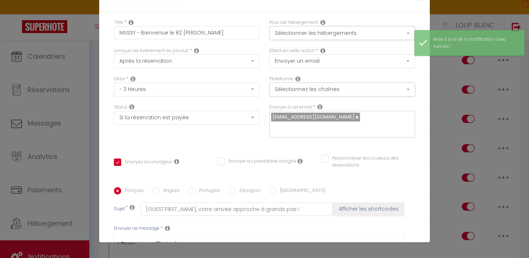
click at [324, 155] on input "Personnaliser les couleurs des réservations" at bounding box center [363, 158] width 85 height 7
checkbox input "true"
checkbox input "false"
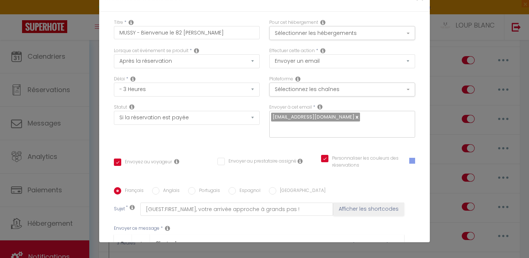
checkbox input "true"
checkbox input "false"
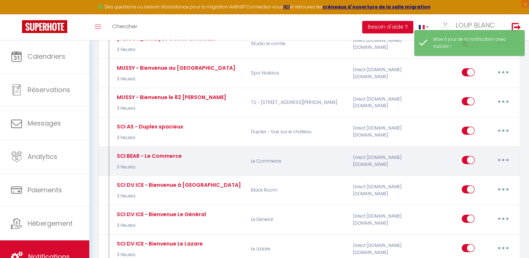
scroll to position [564, 0]
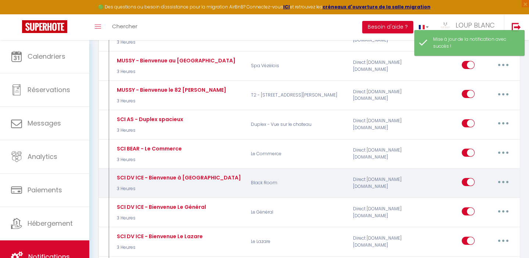
click at [504, 177] on button "button" at bounding box center [503, 182] width 21 height 12
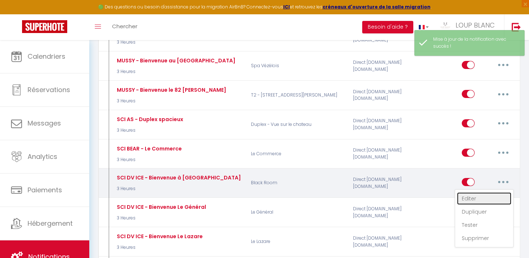
click at [475, 194] on link "Editer" at bounding box center [484, 198] width 54 height 12
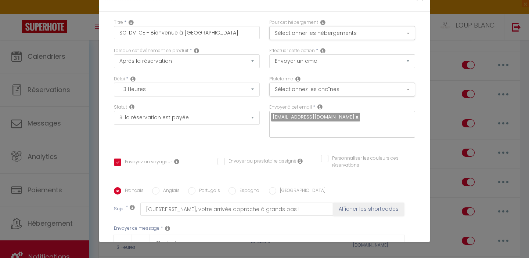
click at [324, 155] on input "Personnaliser les couleurs des réservations" at bounding box center [363, 158] width 85 height 7
checkbox input "true"
checkbox input "false"
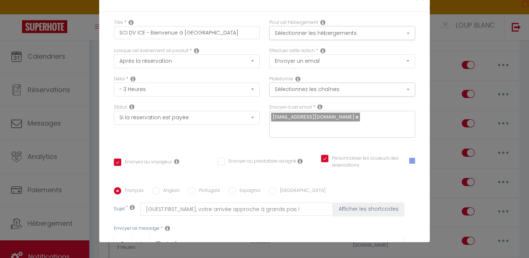
checkbox input "true"
checkbox input "false"
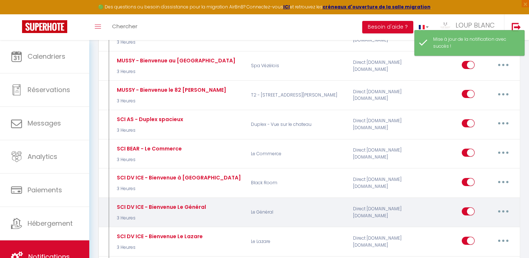
click at [500, 206] on button "button" at bounding box center [503, 212] width 21 height 12
click at [465, 222] on link "Editer" at bounding box center [484, 228] width 54 height 12
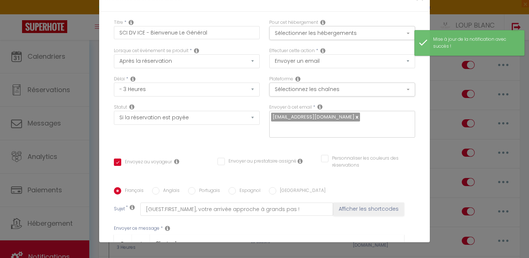
click at [326, 155] on input "Personnaliser les couleurs des réservations" at bounding box center [363, 158] width 85 height 7
checkbox input "true"
checkbox input "false"
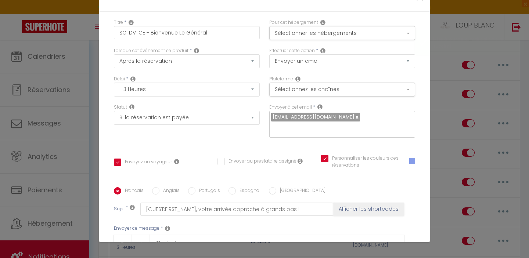
checkbox input "true"
checkbox input "false"
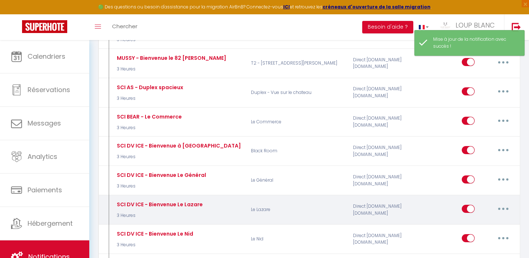
scroll to position [600, 0]
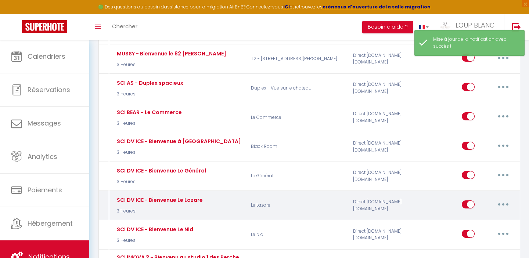
click at [500, 199] on button "button" at bounding box center [503, 205] width 21 height 12
click at [466, 215] on link "Editer" at bounding box center [484, 221] width 54 height 12
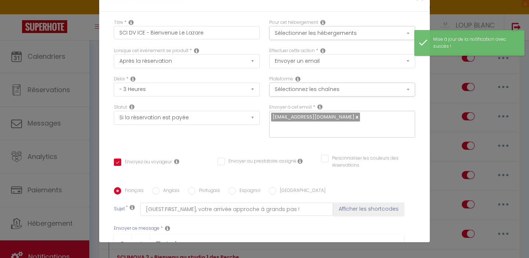
click at [327, 155] on input "Personnaliser les couleurs des réservations" at bounding box center [363, 158] width 85 height 7
checkbox input "true"
checkbox input "false"
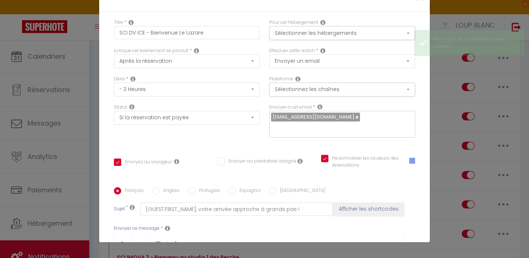
checkbox input "true"
checkbox input "false"
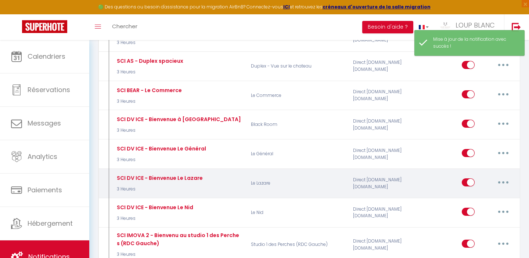
scroll to position [622, 0]
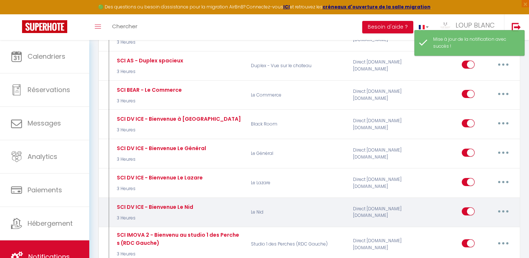
click at [502, 210] on icon "button" at bounding box center [503, 211] width 2 height 2
click at [470, 222] on link "Editer" at bounding box center [484, 228] width 54 height 12
type input "SCI DV ICE - Bienvenue Le Nid"
select select "3 Heures"
select select "if_booking_is_paid"
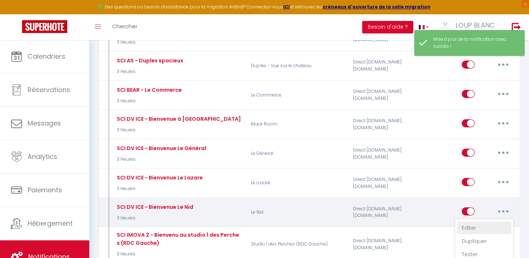
checkbox input "true"
checkbox input "false"
radio input "true"
type input "[GUEST:FIRST_NAME], votre arrivée approche à grands pas !"
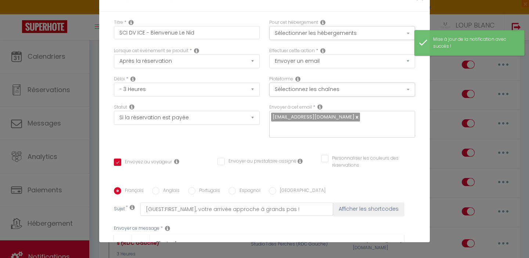
click at [327, 155] on input "Personnaliser les couleurs des réservations" at bounding box center [363, 158] width 85 height 7
checkbox input "true"
checkbox input "false"
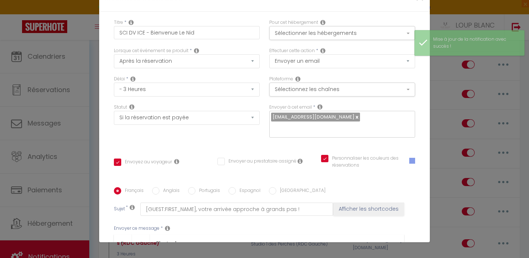
checkbox input "true"
checkbox input "false"
select select "1"
select select
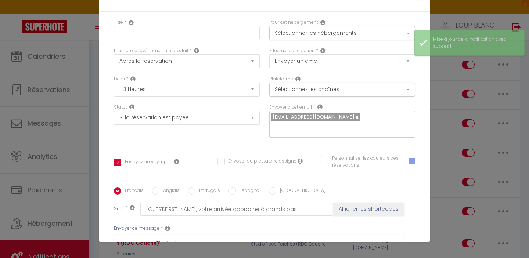
select select
checkbox input "false"
radio input "false"
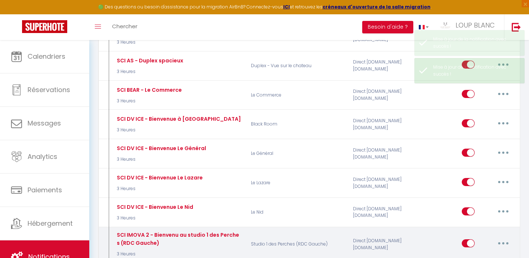
select select
checkbox input "false"
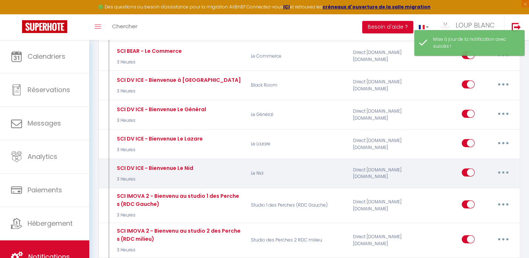
scroll to position [665, 0]
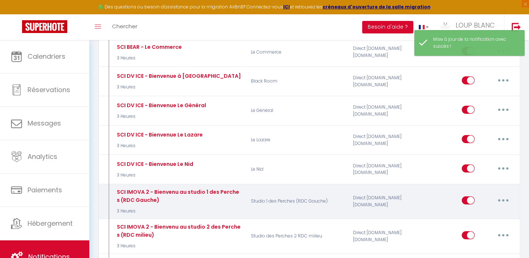
click at [498, 195] on button "button" at bounding box center [503, 201] width 21 height 12
click at [475, 211] on link "Editer" at bounding box center [484, 217] width 54 height 12
type input "SCI IMOVA 2 - Bienvenu au studio 1 des Perches (RDC Gauche)"
select select "3 Heures"
select select "if_booking_is_paid"
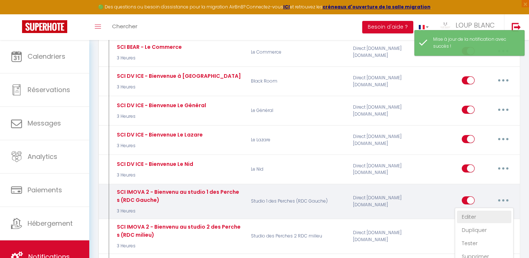
checkbox input "true"
checkbox input "false"
radio input "true"
type input "[GUEST:FIRST_NAME], votre arrivée approche à grands pas !"
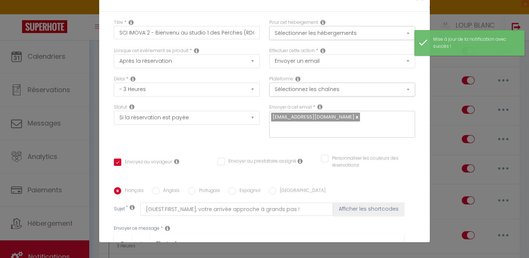
click at [326, 155] on input "Personnaliser les couleurs des réservations" at bounding box center [363, 158] width 85 height 7
checkbox input "true"
checkbox input "false"
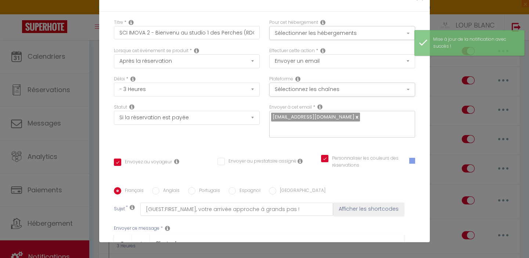
checkbox input "true"
checkbox input "false"
select select "1"
select select
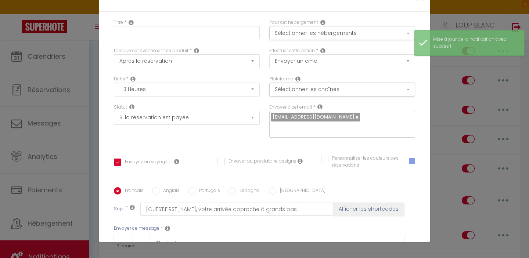
select select
checkbox input "false"
radio input "false"
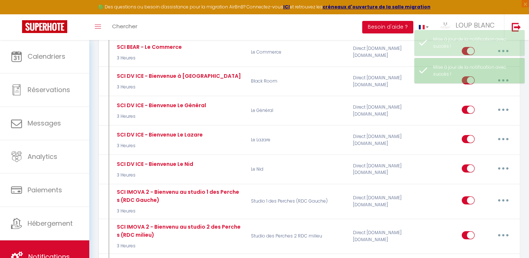
select select
checkbox input "false"
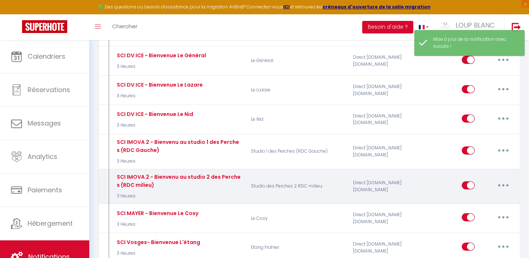
scroll to position [718, 0]
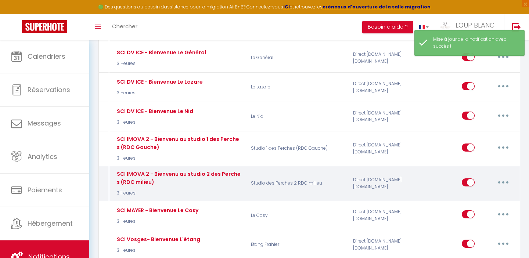
click at [497, 178] on button "button" at bounding box center [503, 183] width 21 height 12
click at [469, 193] on link "Editer" at bounding box center [484, 199] width 54 height 12
type input "SCI IMOVA 2 - Bienvenu au studio 2 des Perches (RDC milieu)"
select select "3 Heures"
select select "if_booking_is_paid"
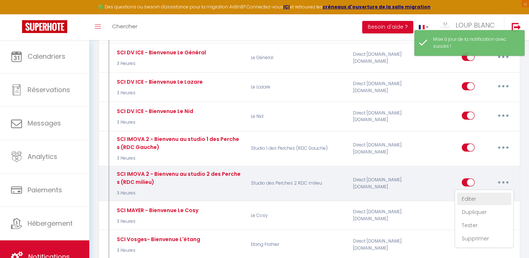
checkbox input "true"
checkbox input "false"
radio input "true"
type input "[GUEST:FIRST_NAME], votre arrivée approche à grands pas !"
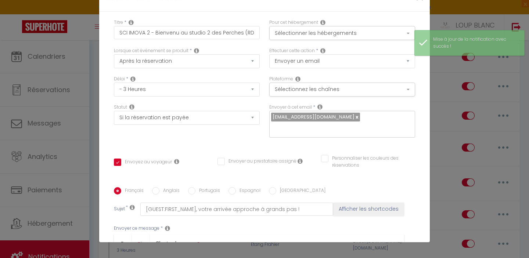
click at [325, 155] on input "Personnaliser les couleurs des réservations" at bounding box center [363, 158] width 85 height 7
checkbox input "true"
checkbox input "false"
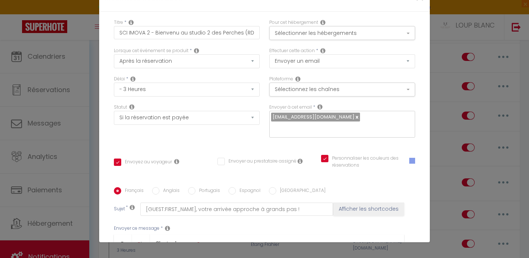
checkbox input "true"
checkbox input "false"
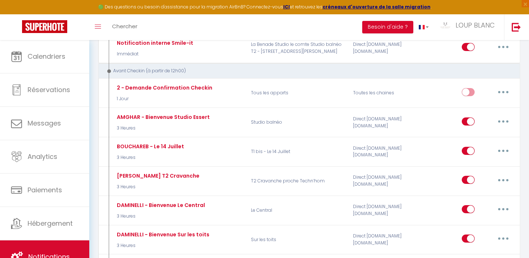
scroll to position [306, 0]
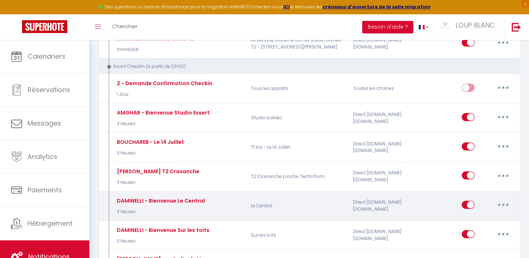
click at [502, 204] on icon "button" at bounding box center [503, 205] width 2 height 2
click at [479, 215] on link "Editer" at bounding box center [484, 221] width 54 height 12
type input "DAMINELLI - Bienvenue Le Central"
select select "3 Heures"
select select "if_booking_is_paid"
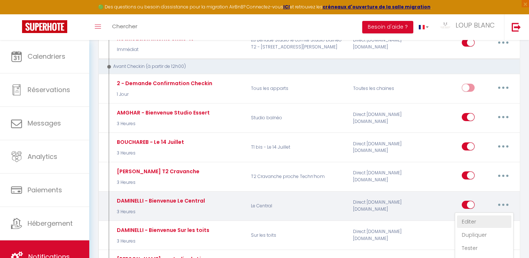
checkbox input "true"
checkbox input "false"
radio input "true"
type input "[GUEST:FIRST_NAME], votre arrivée approche à grands pas !"
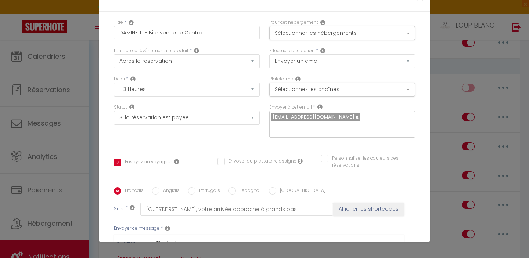
click at [326, 155] on div "Personnaliser les couleurs des réservations" at bounding box center [363, 162] width 85 height 14
click at [326, 155] on input "Personnaliser les couleurs des réservations" at bounding box center [363, 158] width 85 height 7
checkbox input "true"
checkbox input "false"
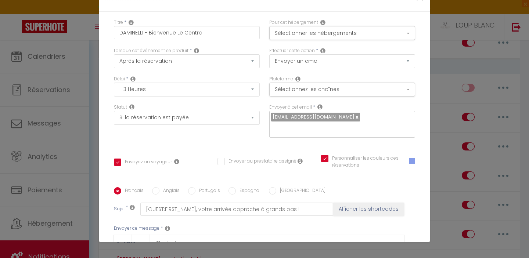
click at [409, 158] on span at bounding box center [412, 161] width 6 height 6
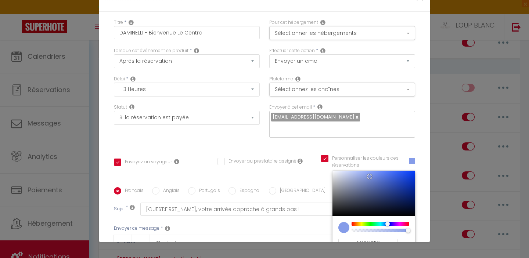
checkbox input "true"
checkbox input "false"
click at [403, 222] on div at bounding box center [380, 224] width 56 height 4
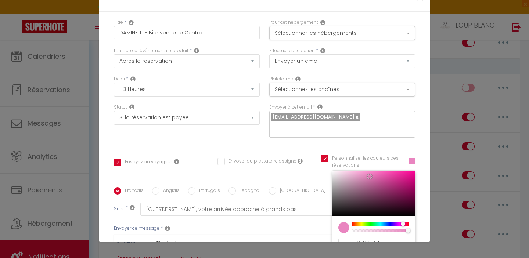
click at [405, 222] on div at bounding box center [405, 224] width 4 height 5
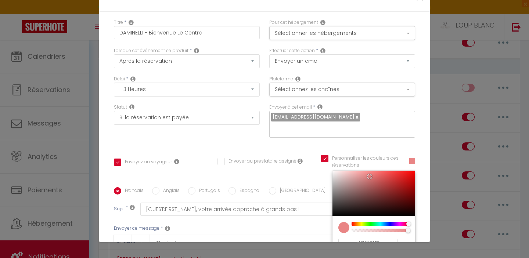
click at [408, 222] on div at bounding box center [410, 224] width 4 height 5
click at [381, 171] on div at bounding box center [373, 194] width 83 height 46
click at [377, 239] on input "#E35C5C" at bounding box center [367, 243] width 59 height 8
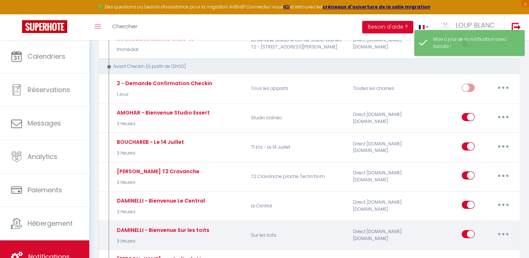
click at [505, 228] on button "button" at bounding box center [503, 234] width 21 height 12
click at [470, 245] on link "Editer" at bounding box center [484, 251] width 54 height 12
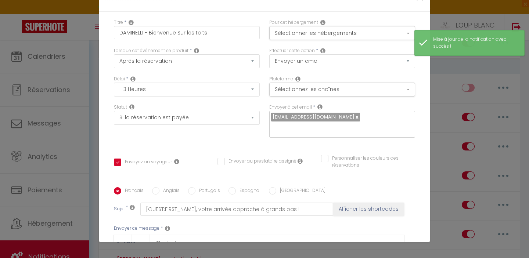
click at [326, 155] on input "Personnaliser les couleurs des réservations" at bounding box center [363, 158] width 85 height 7
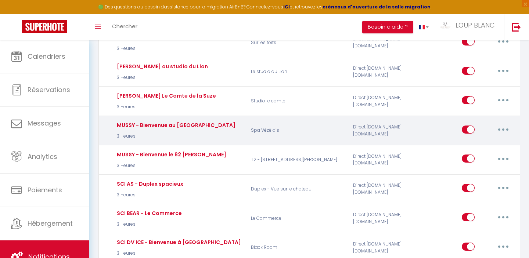
scroll to position [500, 0]
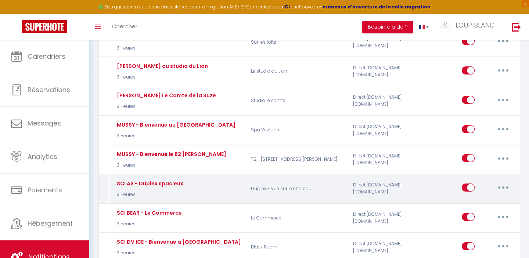
click at [504, 182] on button "button" at bounding box center [503, 188] width 21 height 12
click at [484, 200] on link "Editer" at bounding box center [484, 204] width 54 height 12
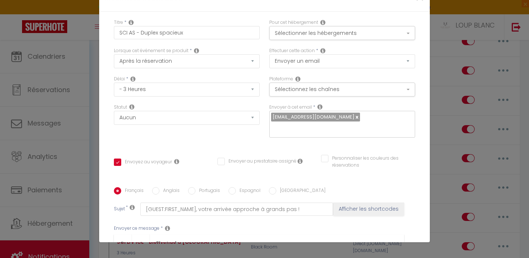
click at [326, 155] on input "Personnaliser les couleurs des réservations" at bounding box center [363, 158] width 85 height 7
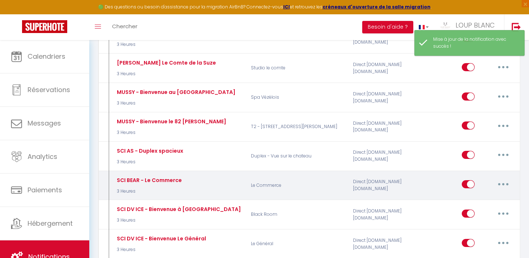
scroll to position [534, 0]
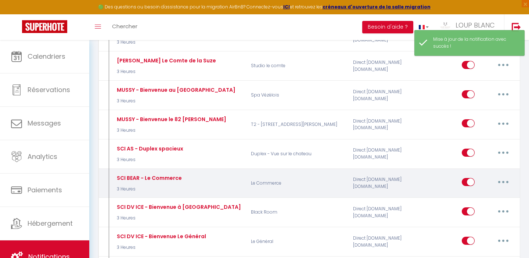
click at [500, 176] on button "button" at bounding box center [503, 182] width 21 height 12
click at [467, 193] on link "Editer" at bounding box center [484, 199] width 54 height 12
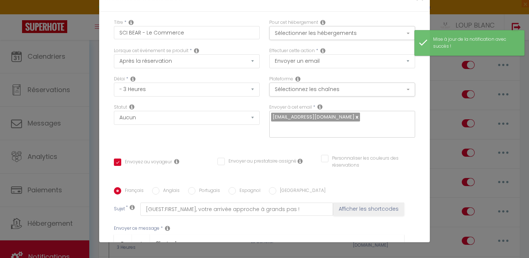
click at [328, 155] on input "Personnaliser les couleurs des réservations" at bounding box center [363, 158] width 85 height 7
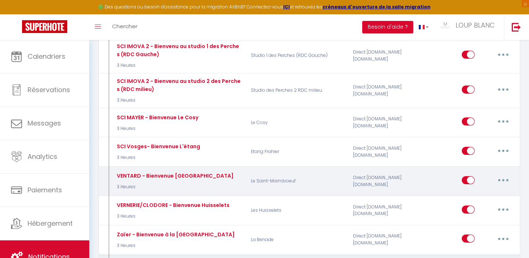
scroll to position [813, 0]
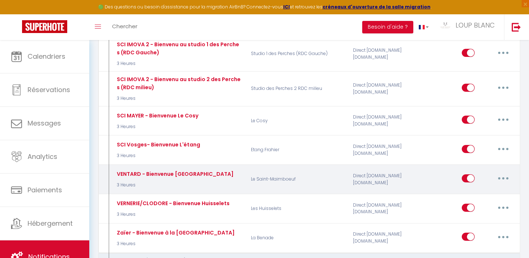
click at [508, 172] on button "button" at bounding box center [503, 178] width 21 height 12
click at [484, 192] on link "Editer" at bounding box center [484, 195] width 54 height 12
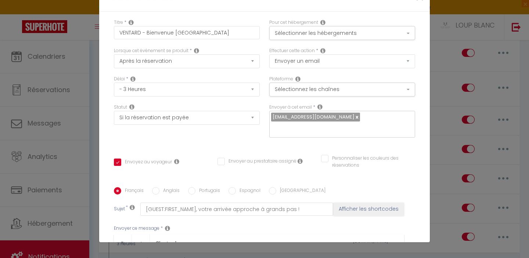
click at [324, 155] on input "Personnaliser les couleurs des réservations" at bounding box center [363, 158] width 85 height 7
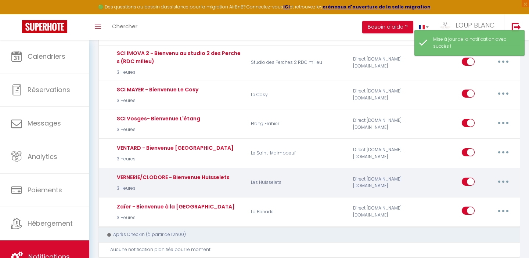
scroll to position [843, 0]
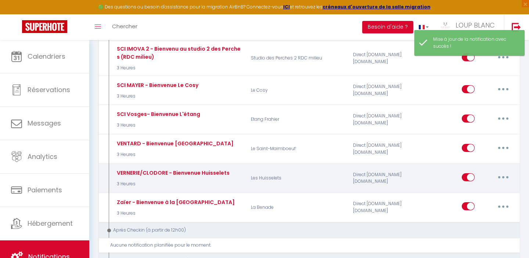
click at [502, 176] on icon "button" at bounding box center [503, 177] width 2 height 2
click at [469, 188] on link "Editer" at bounding box center [484, 194] width 54 height 12
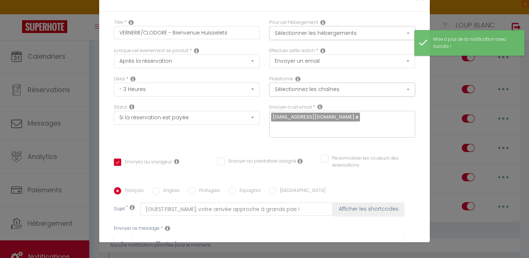
click at [323, 155] on input "Personnaliser les couleurs des réservations" at bounding box center [363, 158] width 85 height 7
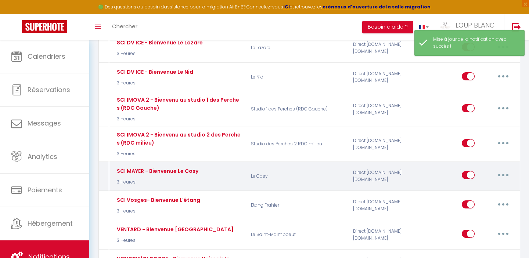
scroll to position [757, 0]
click at [502, 174] on icon "button" at bounding box center [503, 175] width 2 height 2
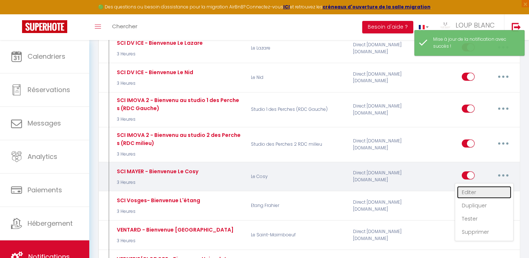
click at [473, 186] on link "Editer" at bounding box center [484, 192] width 54 height 12
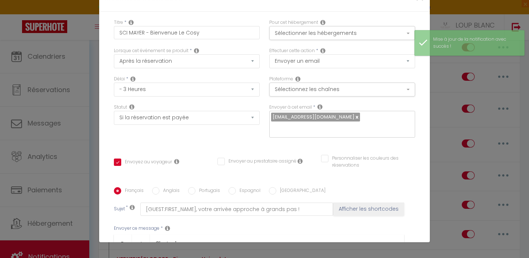
click at [326, 155] on input "Personnaliser les couleurs des réservations" at bounding box center [363, 158] width 85 height 7
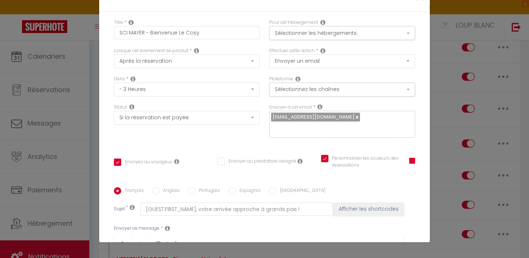
click at [409, 158] on span at bounding box center [412, 161] width 6 height 6
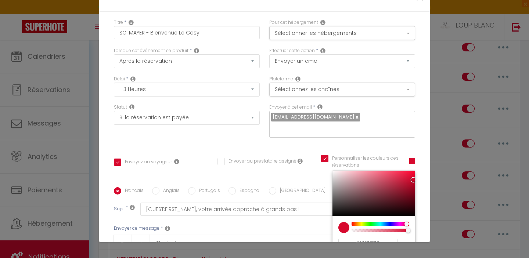
click at [379, 222] on div at bounding box center [380, 224] width 56 height 4
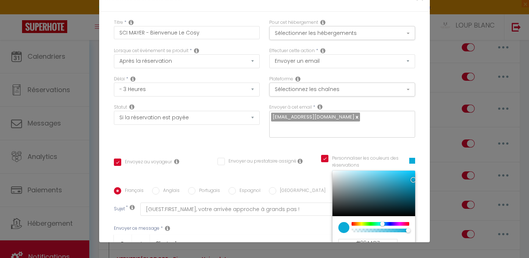
click at [382, 222] on div at bounding box center [384, 224] width 4 height 5
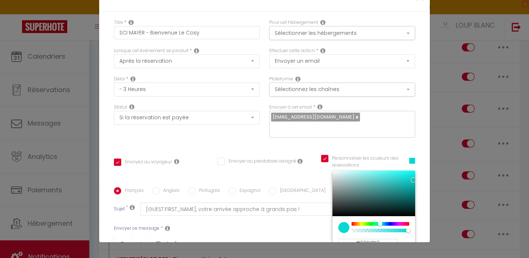
click at [380, 222] on div at bounding box center [380, 224] width 4 height 4
click at [362, 222] on div at bounding box center [380, 224] width 56 height 4
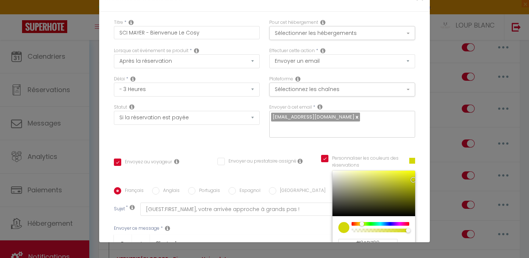
click at [365, 222] on div at bounding box center [364, 224] width 4 height 5
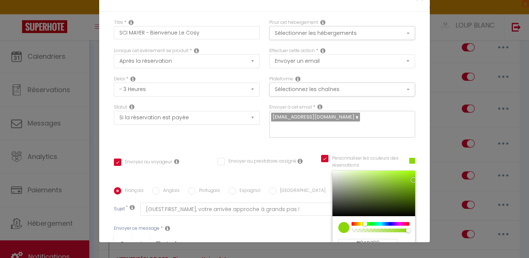
click at [359, 171] on div at bounding box center [373, 194] width 83 height 46
click at [363, 171] on div at bounding box center [373, 194] width 83 height 46
click at [368, 171] on div at bounding box center [373, 194] width 83 height 46
click at [371, 222] on div at bounding box center [380, 224] width 56 height 4
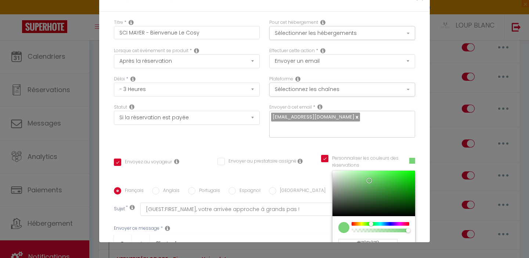
click at [360, 171] on div at bounding box center [373, 194] width 83 height 46
click at [359, 171] on div at bounding box center [373, 194] width 83 height 46
click at [357, 171] on div at bounding box center [373, 194] width 83 height 46
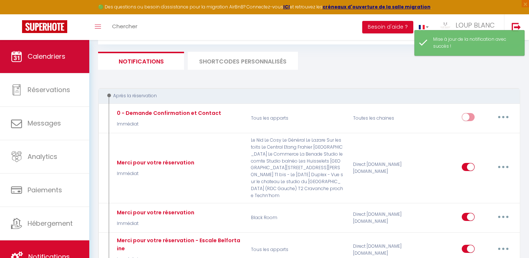
scroll to position [10, 0]
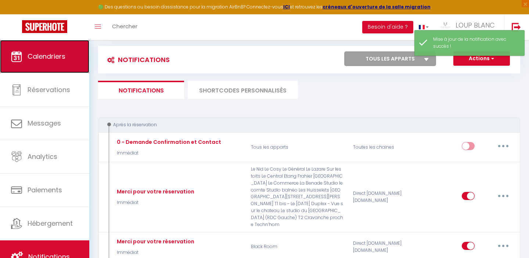
click at [37, 58] on span "Calendriers" at bounding box center [47, 56] width 38 height 9
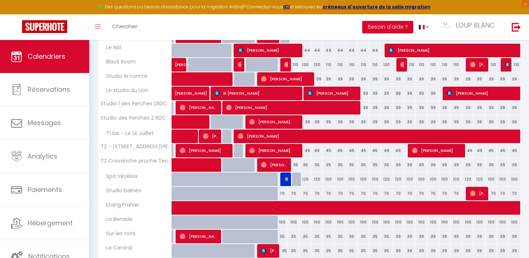
scroll to position [154, 0]
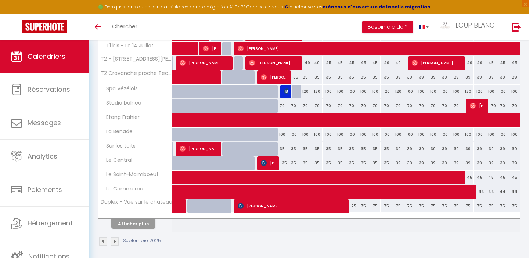
scroll to position [241, 0]
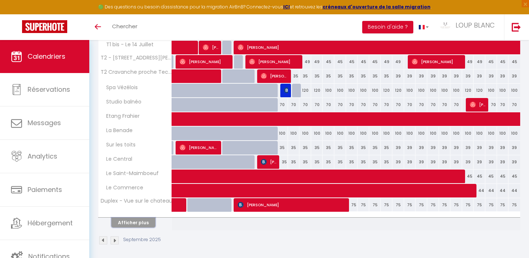
click at [123, 221] on button "Afficher plus" at bounding box center [133, 223] width 44 height 10
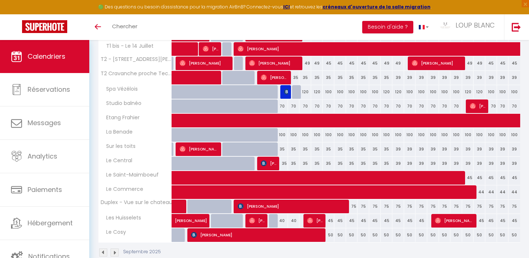
scroll to position [240, 0]
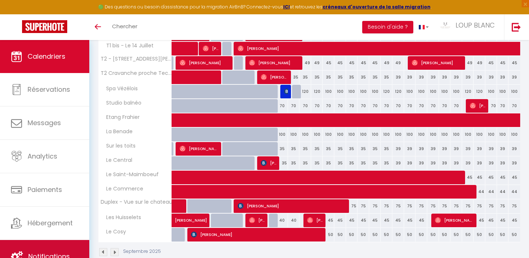
click at [39, 254] on span "Notifications" at bounding box center [48, 256] width 41 height 9
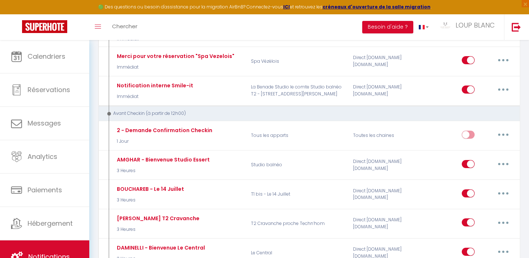
scroll to position [264, 0]
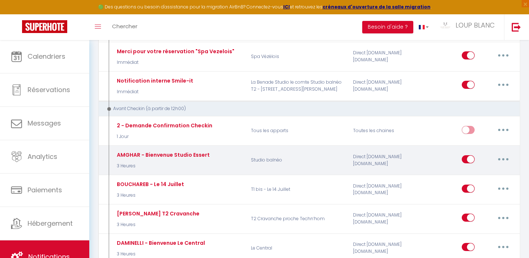
click at [501, 153] on button "button" at bounding box center [503, 159] width 21 height 12
click at [476, 170] on link "Editer" at bounding box center [484, 176] width 54 height 12
type input "AMGHAR - Bienvenue Studio Essert"
select select "3 Heures"
select select
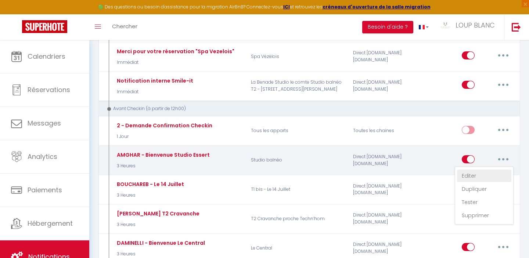
checkbox input "true"
checkbox input "false"
checkbox input "true"
radio input "true"
type input "[GUEST:FIRST_NAME], votre arrivée approche à grands pas !"
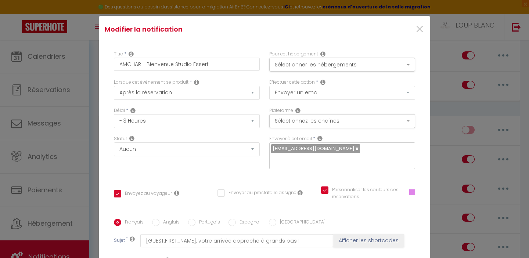
click at [411, 193] on span at bounding box center [412, 192] width 6 height 6
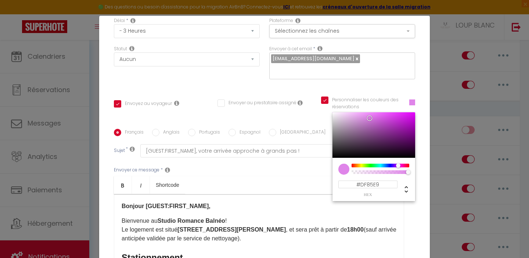
scroll to position [93, 0]
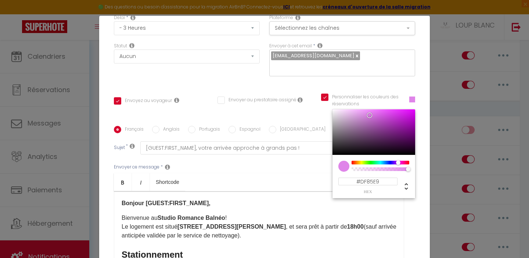
click at [282, 84] on div "Titre * AMGHAR - Bienvenue Studio Essert Pour cet hébergement Sélectionner les …" at bounding box center [264, 125] width 330 height 351
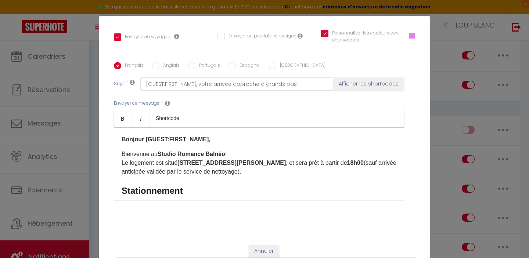
scroll to position [161, 0]
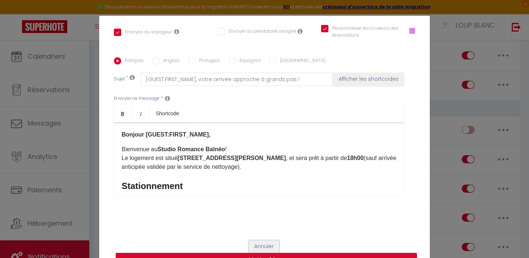
click at [261, 246] on button "Annuler" at bounding box center [263, 246] width 30 height 12
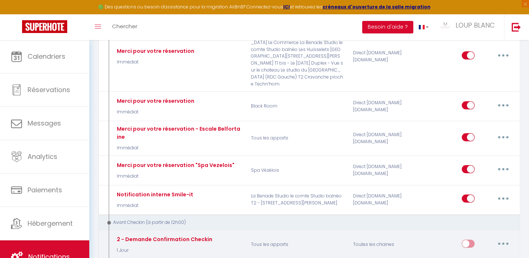
scroll to position [33, 0]
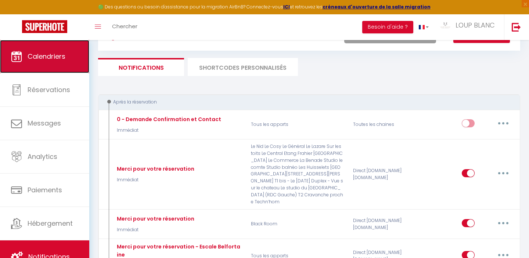
click at [52, 58] on span "Calendriers" at bounding box center [47, 56] width 38 height 9
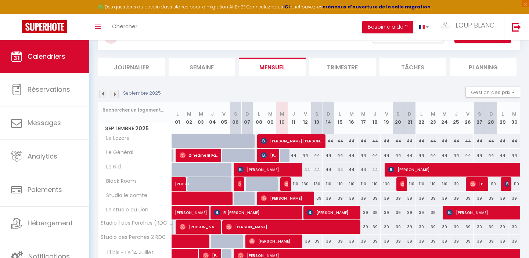
scroll to position [46, 0]
